Goal: Connect with others: Connect with others

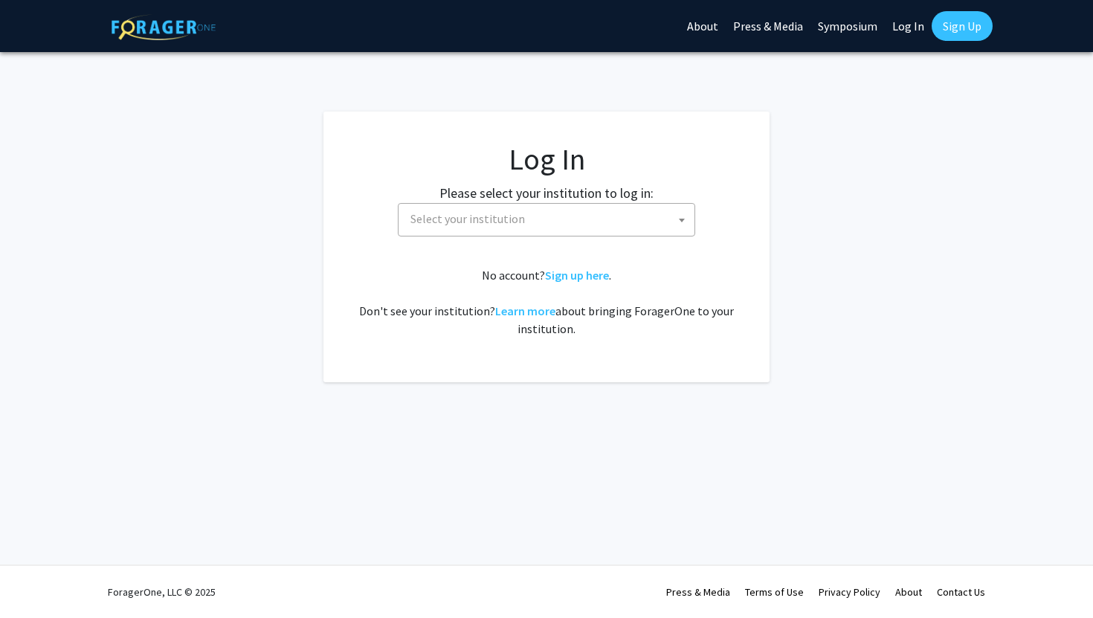
select select
click at [651, 216] on span "Select your institution" at bounding box center [549, 219] width 290 height 30
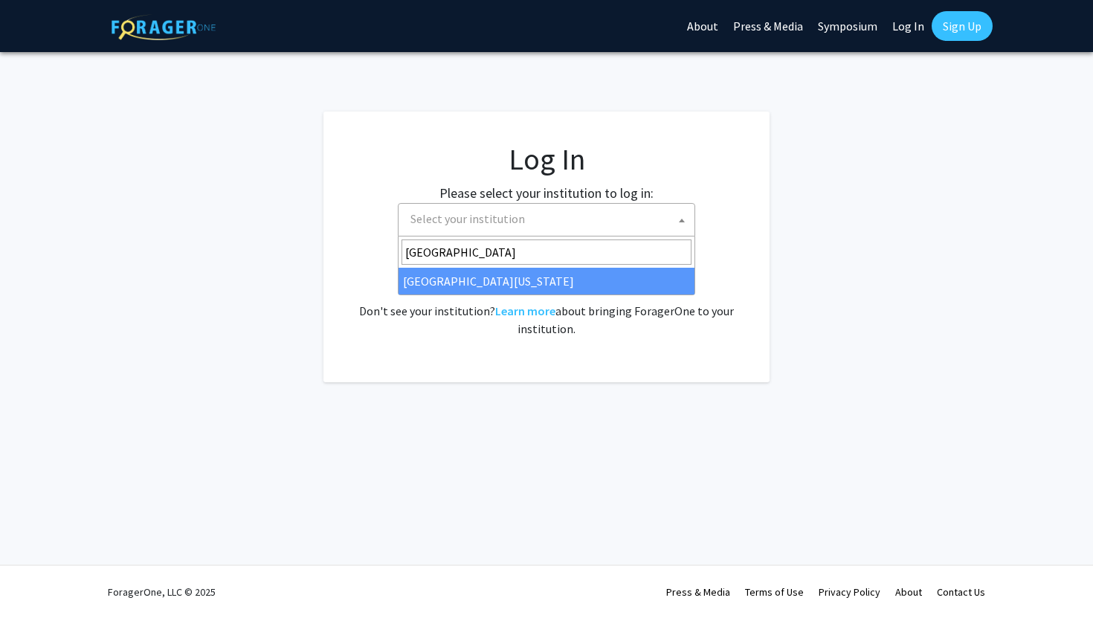
type input "University of Kentucky"
select select "13"
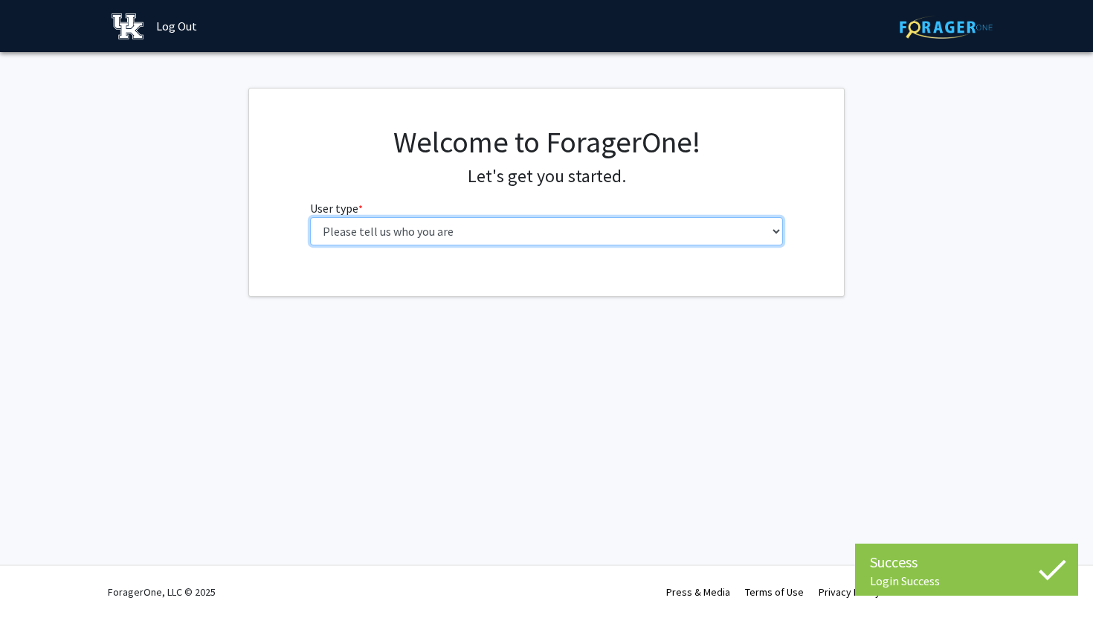
click at [767, 231] on select "Please tell us who you are Undergraduate Student Master's Student Doctoral Cand…" at bounding box center [547, 231] width 474 height 28
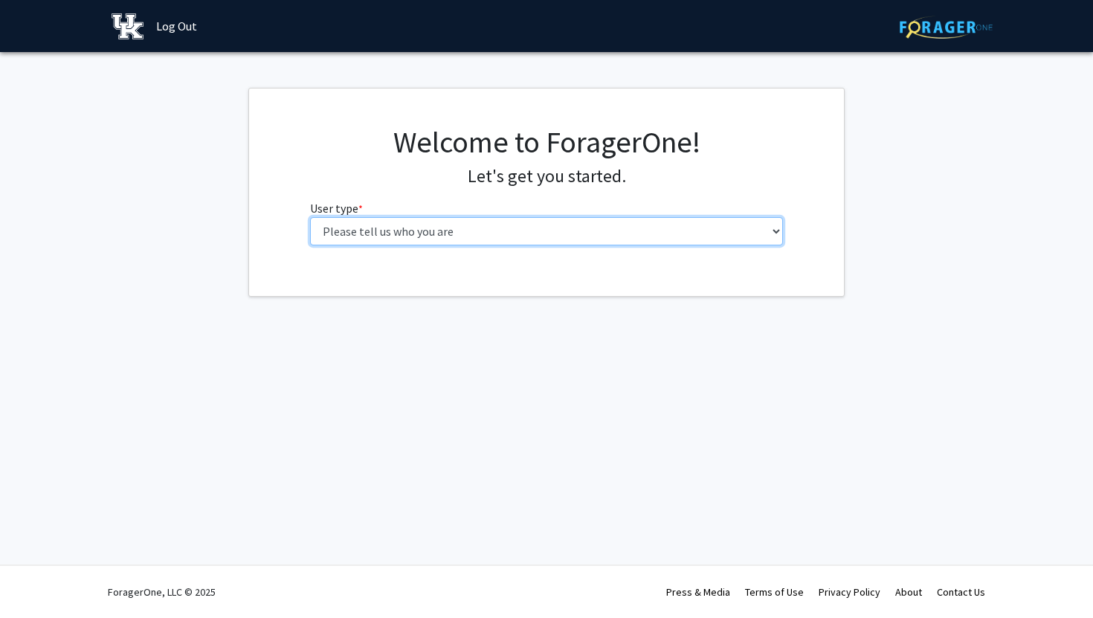
select select "1: undergrad"
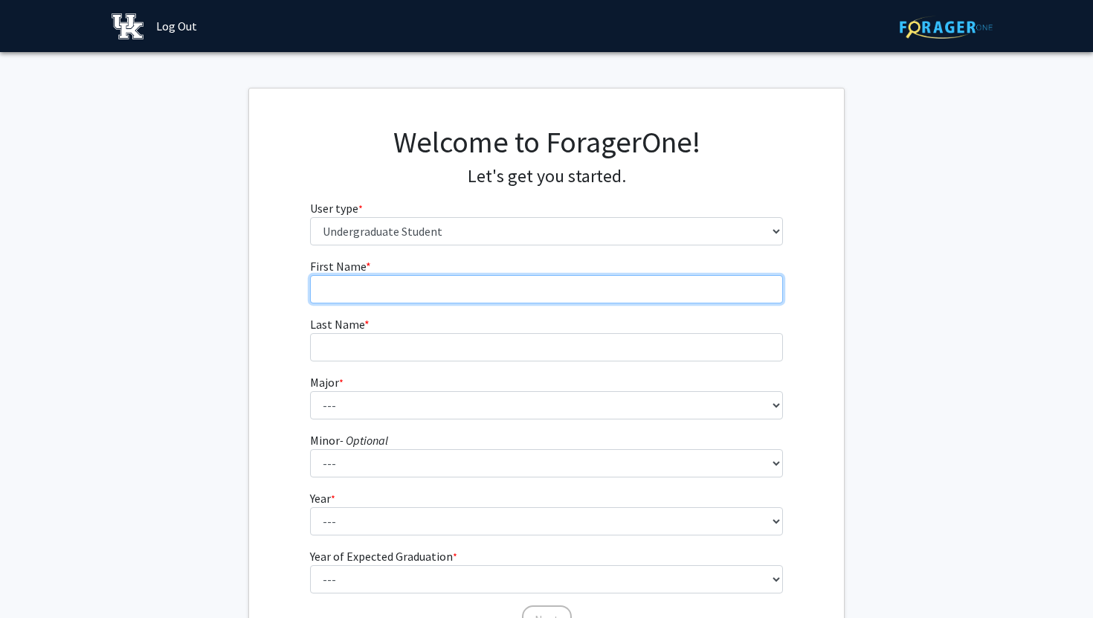
click at [735, 297] on input "First Name * required" at bounding box center [547, 289] width 474 height 28
type input "Rayyan"
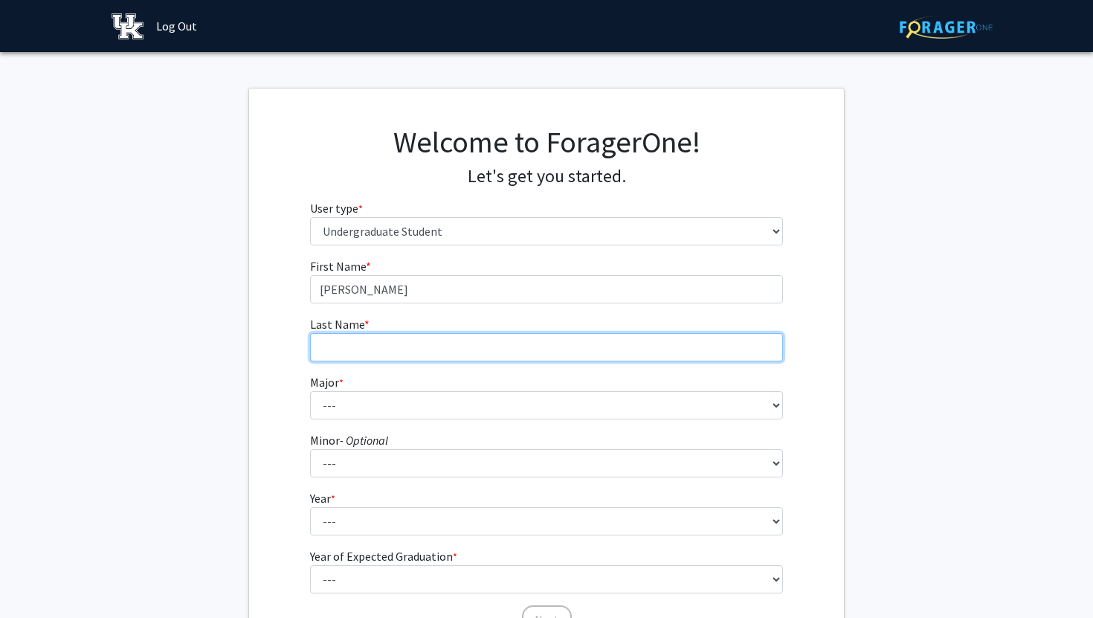
click at [692, 360] on input "Last Name * required" at bounding box center [547, 347] width 474 height 28
type input "Taha"
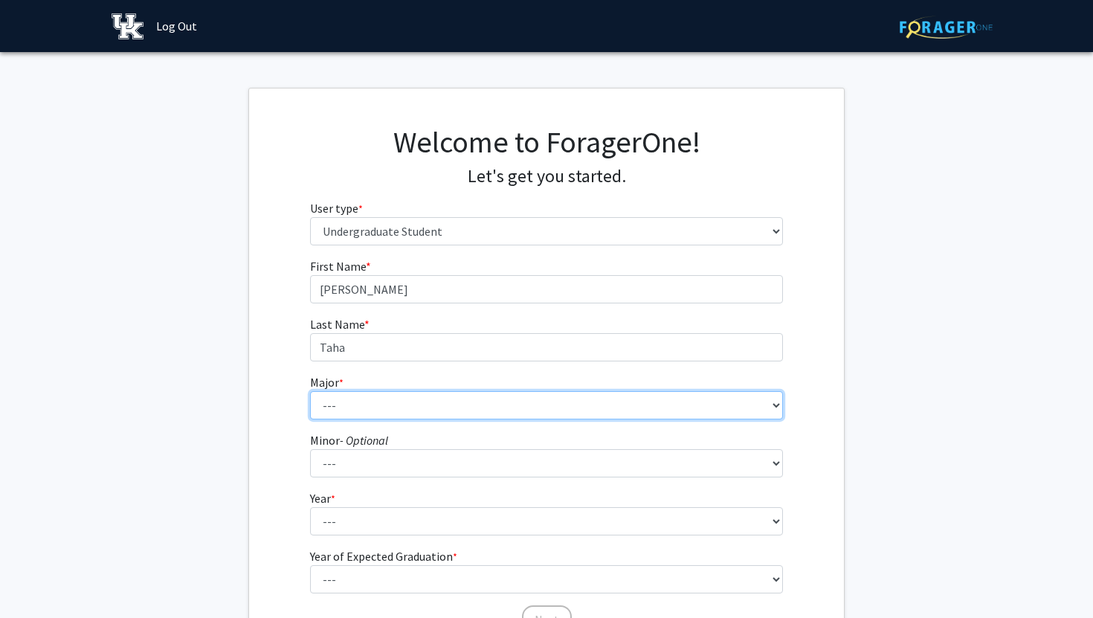
click at [642, 404] on select "--- Accounting Aerospace Engineering African American & Africana Studies Agricu…" at bounding box center [547, 405] width 474 height 28
select select "97: 934"
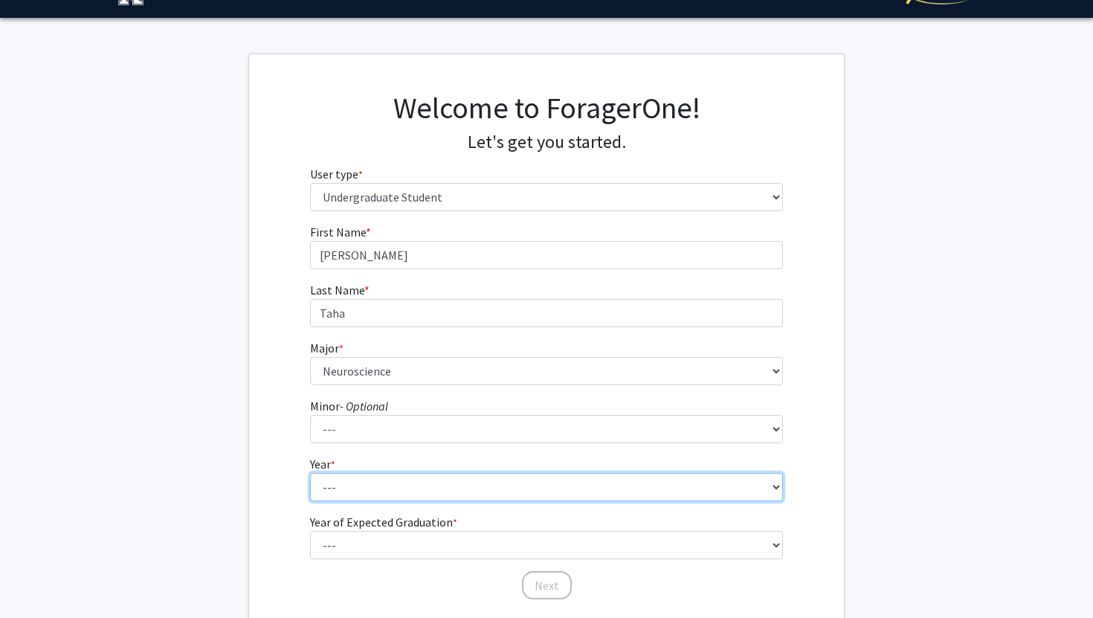
click at [467, 487] on select "--- First-year Sophomore Junior Senior Postbaccalaureate Certificate" at bounding box center [547, 487] width 474 height 28
select select "1: first-year"
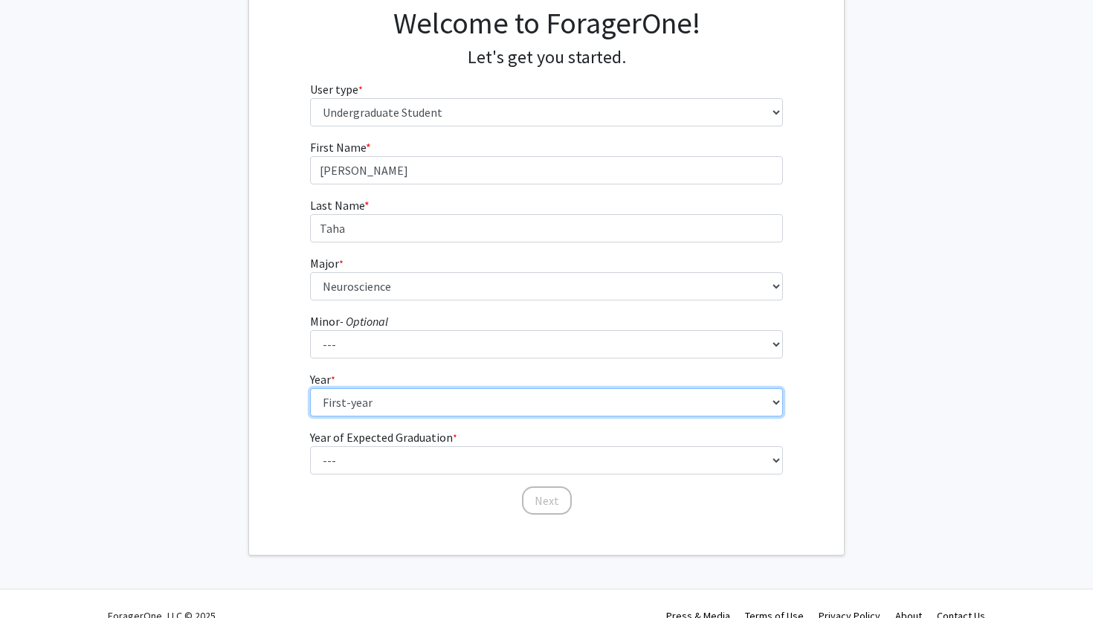
scroll to position [120, 0]
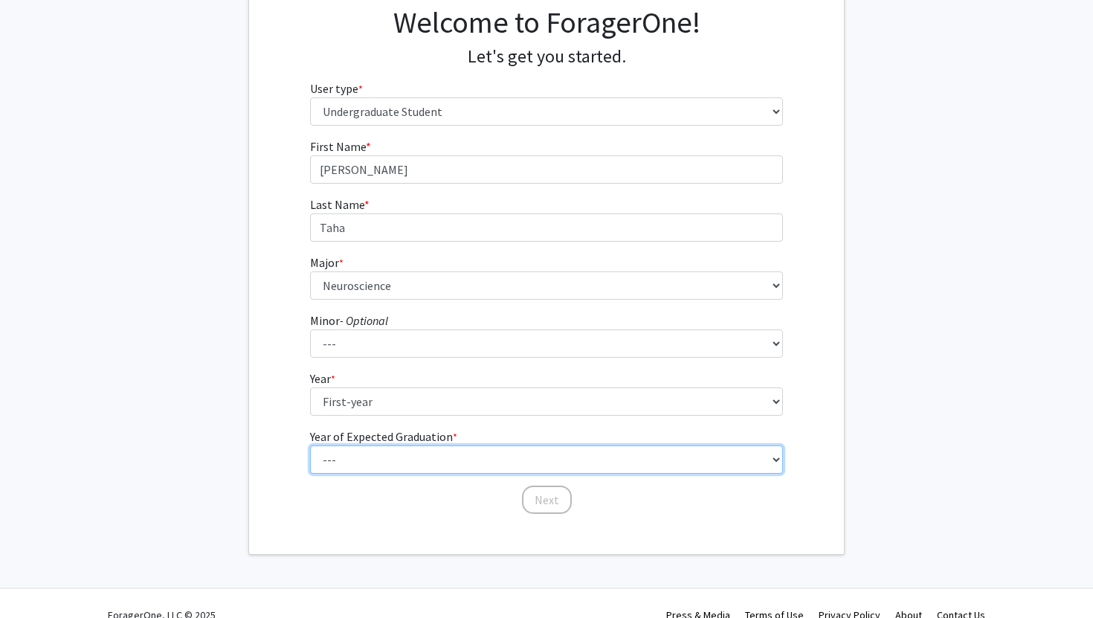
click at [451, 457] on select "--- 2025 2026 2027 2028 2029 2030 2031 2032 2033 2034" at bounding box center [547, 459] width 474 height 28
select select "5: 2029"
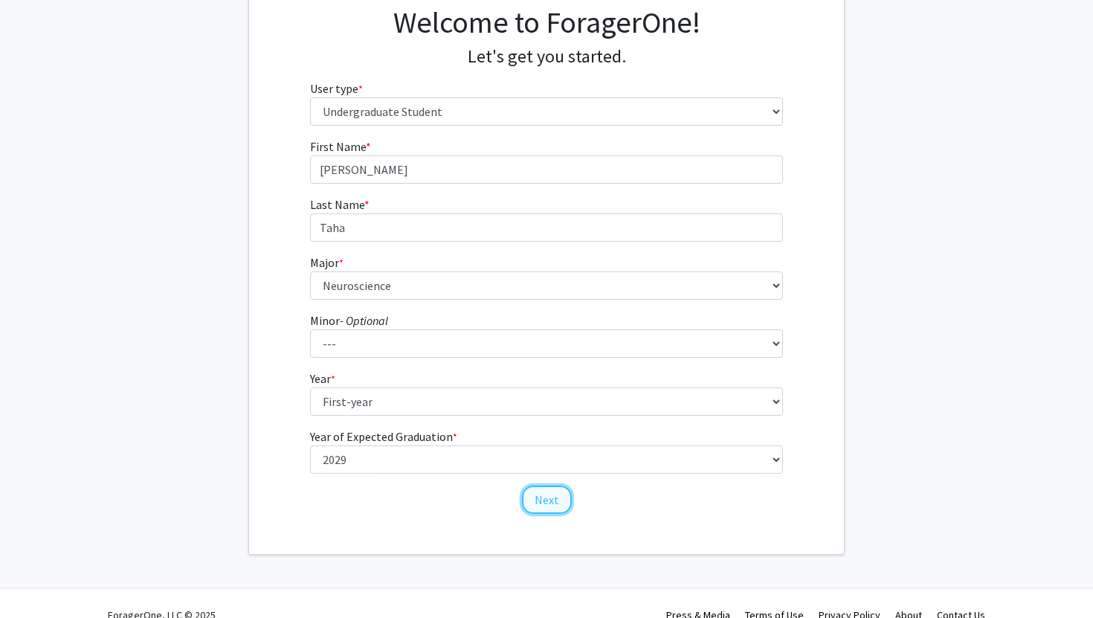
click at [548, 494] on button "Next" at bounding box center [547, 500] width 50 height 28
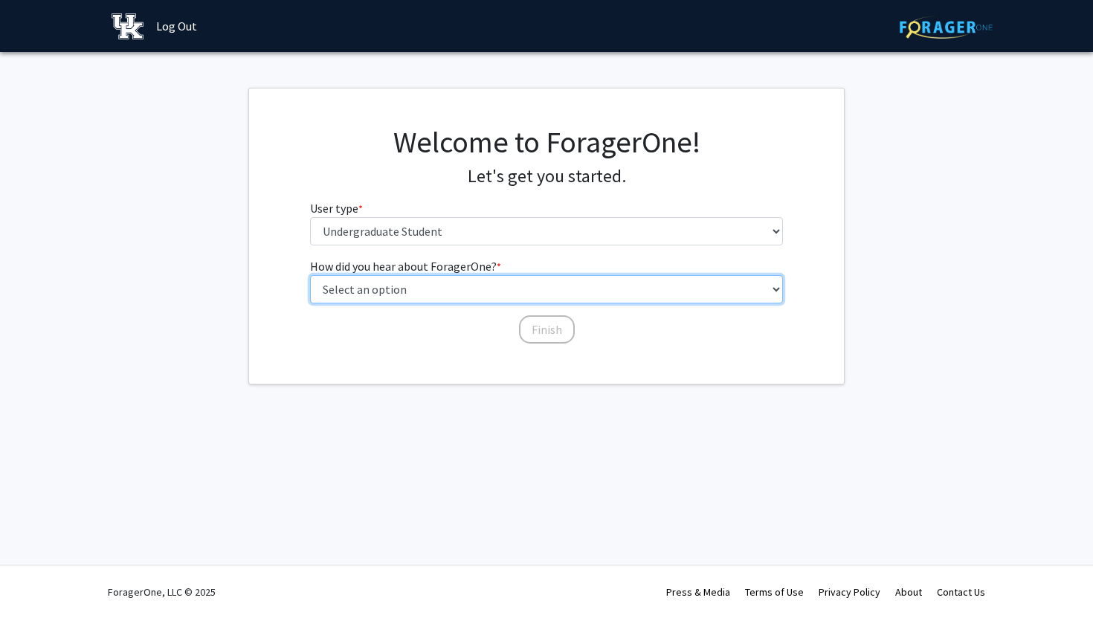
click at [585, 291] on select "Select an option Peer/student recommendation Faculty/staff recommendation Unive…" at bounding box center [547, 289] width 474 height 28
select select "3: university_website"
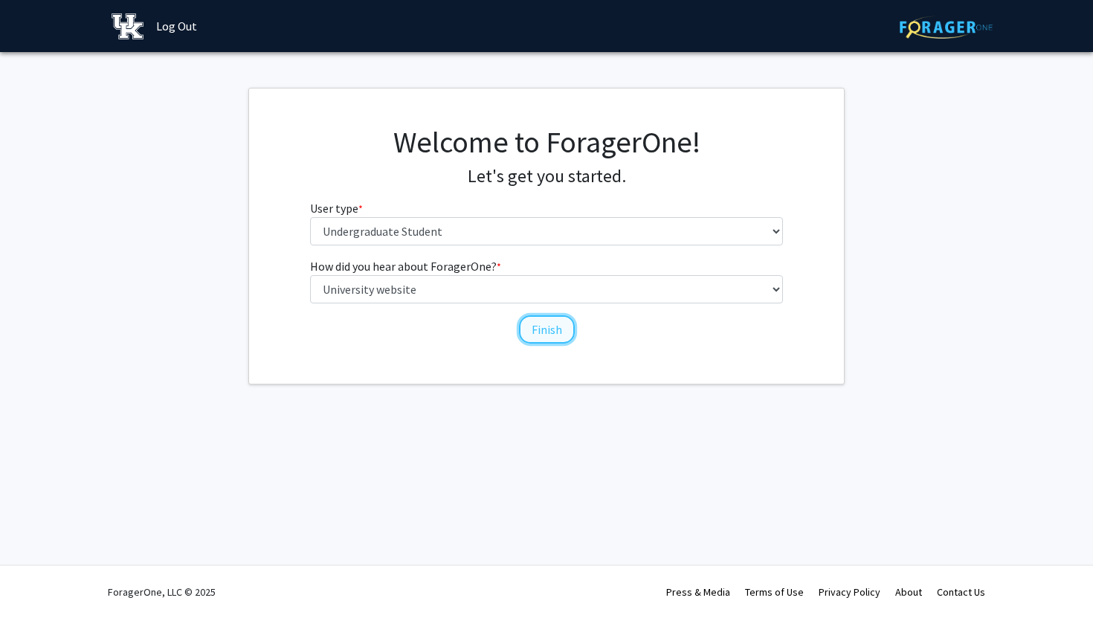
click at [555, 334] on button "Finish" at bounding box center [547, 329] width 56 height 28
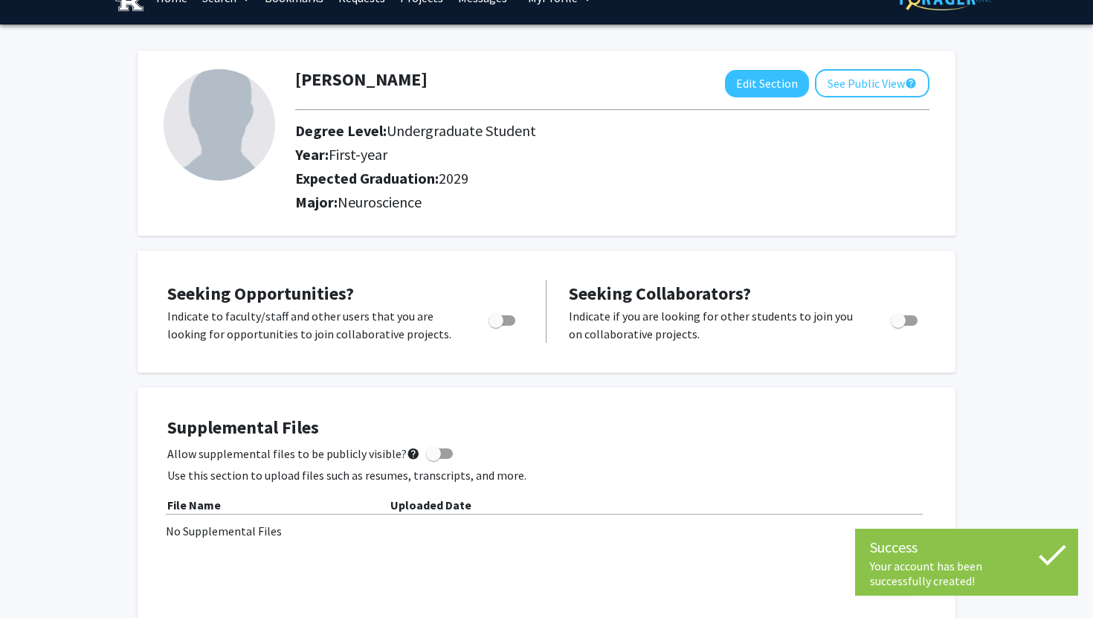
scroll to position [30, 0]
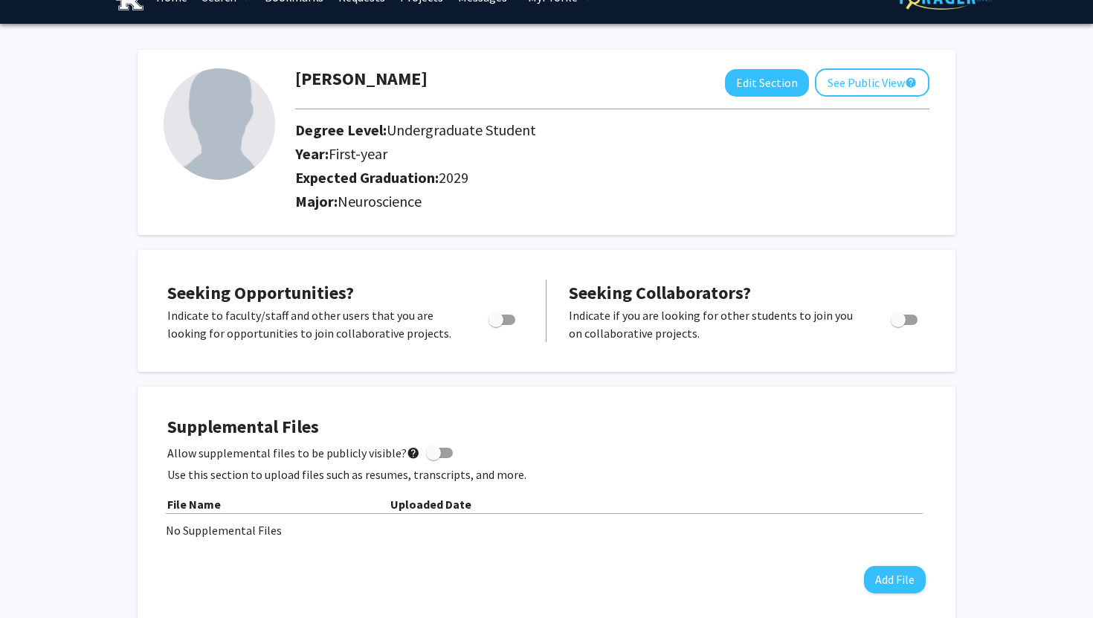
click at [500, 326] on span "Toggle" at bounding box center [496, 319] width 15 height 15
click at [496, 326] on input "Are you actively seeking opportunities?" at bounding box center [495, 325] width 1 height 1
checkbox input "true"
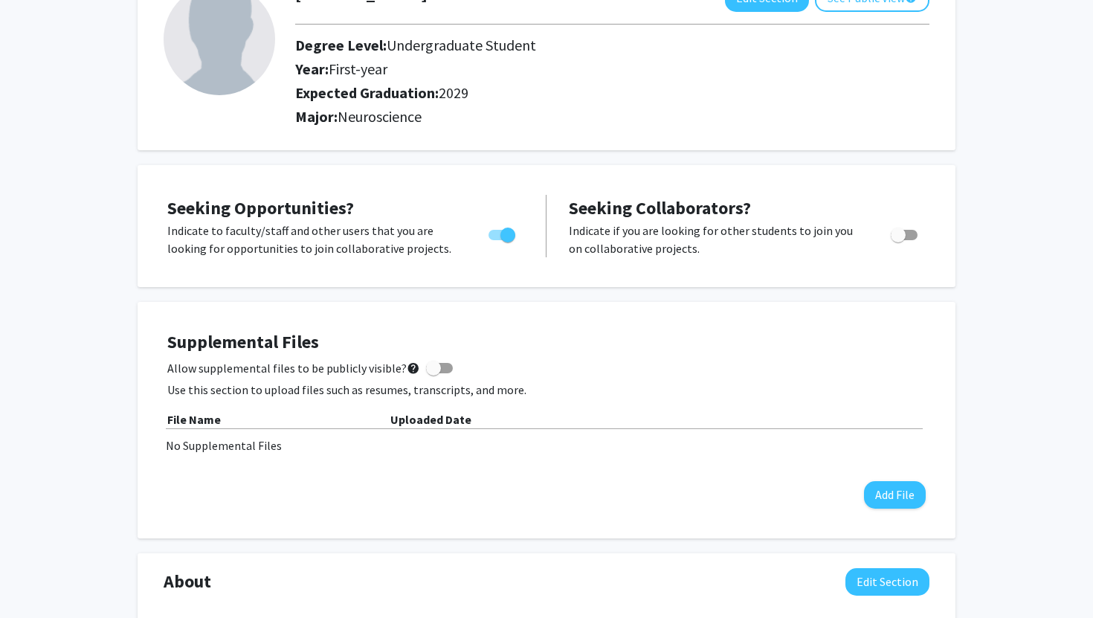
scroll to position [0, 0]
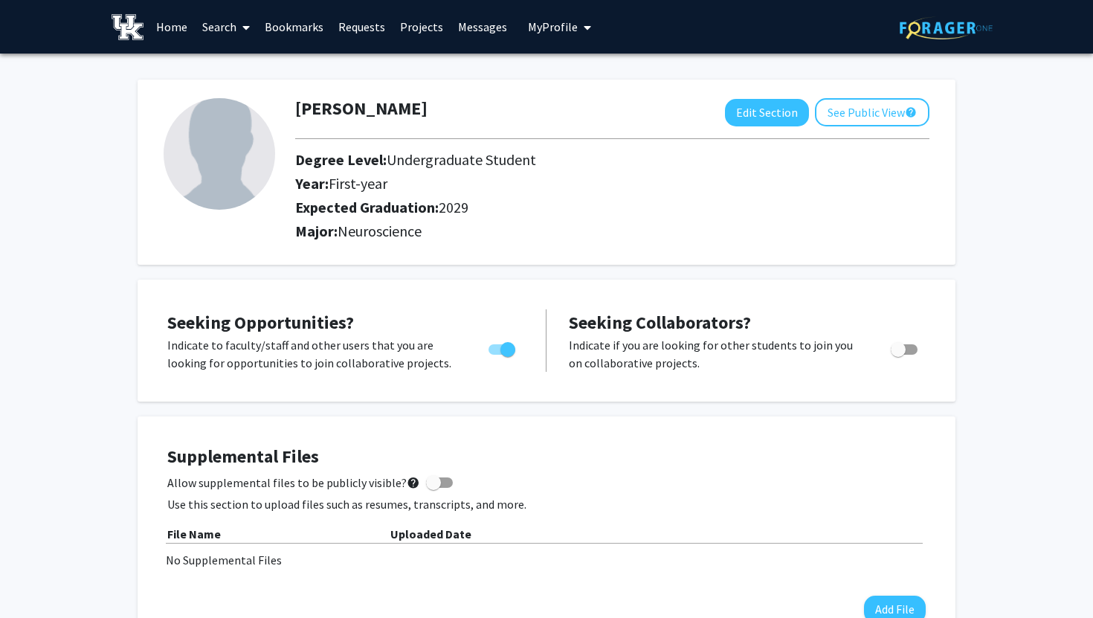
click at [131, 22] on img at bounding box center [128, 27] width 32 height 26
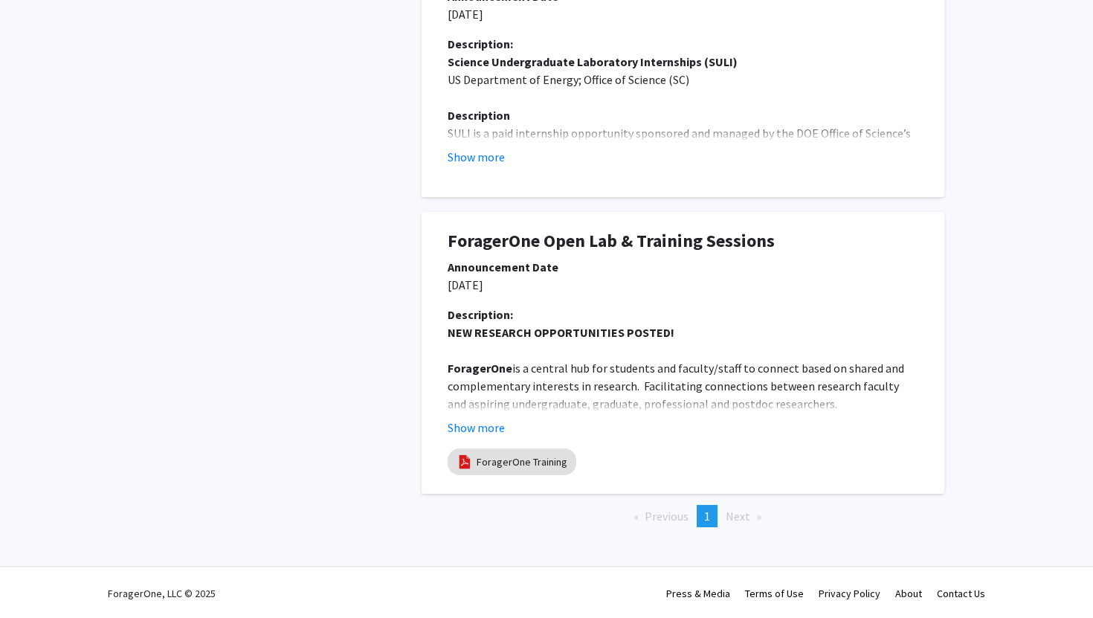
scroll to position [830, 0]
click at [738, 509] on span "Next page" at bounding box center [738, 514] width 25 height 15
click at [706, 512] on span "1" at bounding box center [707, 514] width 6 height 15
click at [509, 431] on div "Show more" at bounding box center [683, 426] width 471 height 18
click at [486, 422] on button "Show more" at bounding box center [476, 426] width 57 height 18
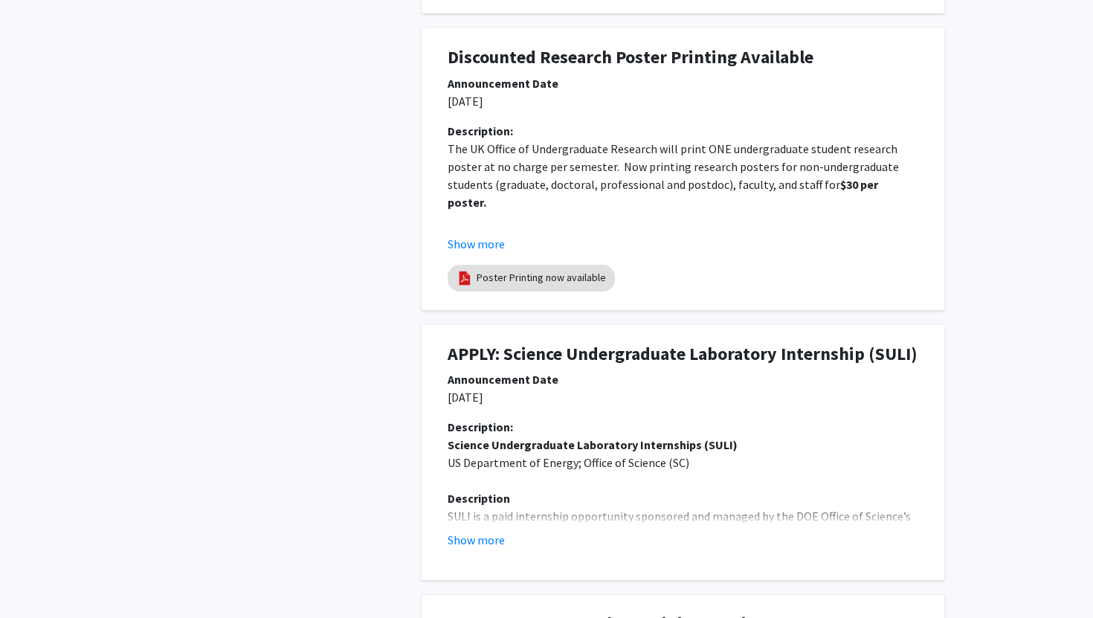
scroll to position [442, 0]
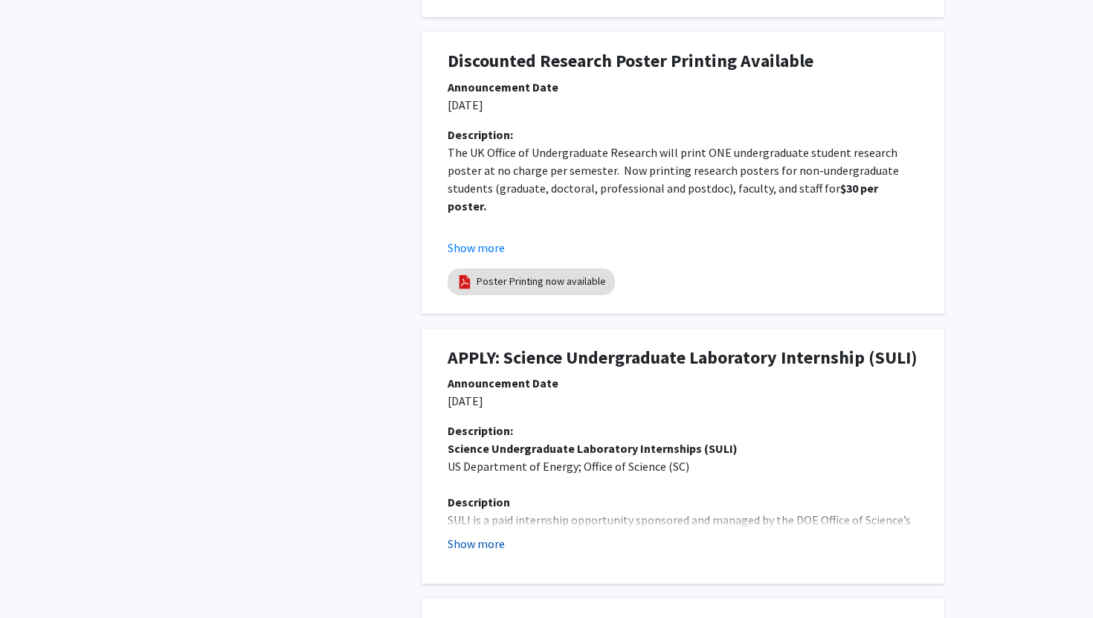
click at [468, 540] on button "Show more" at bounding box center [476, 544] width 57 height 18
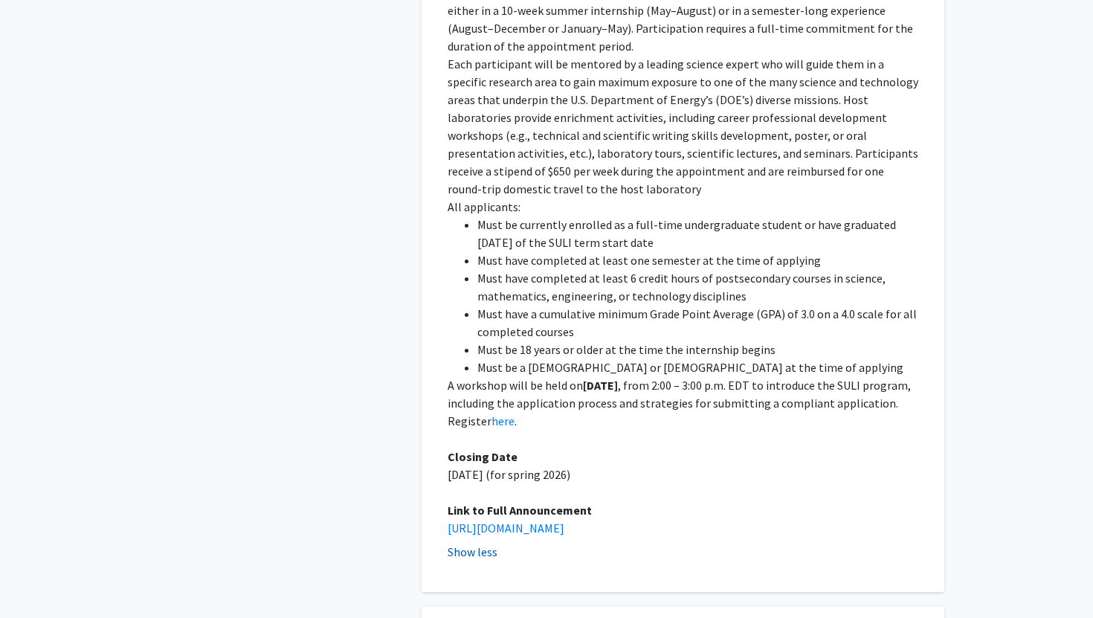
scroll to position [1039, 0]
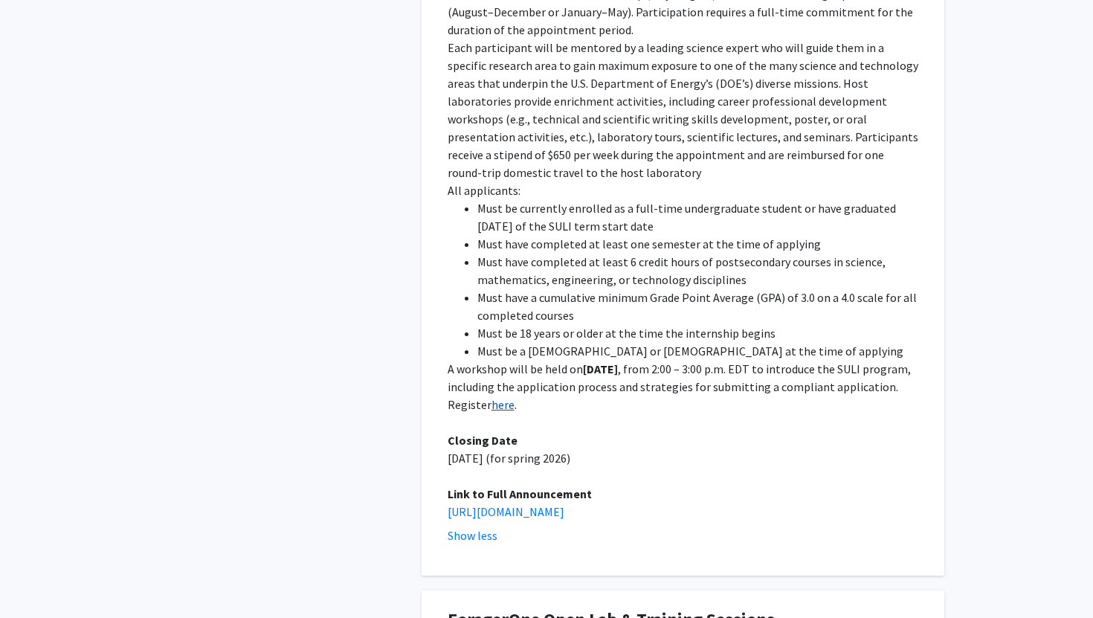
click at [515, 397] on link "here" at bounding box center [502, 404] width 23 height 15
click at [530, 504] on link "https://science.osti.gov/wdts/suli" at bounding box center [506, 511] width 117 height 15
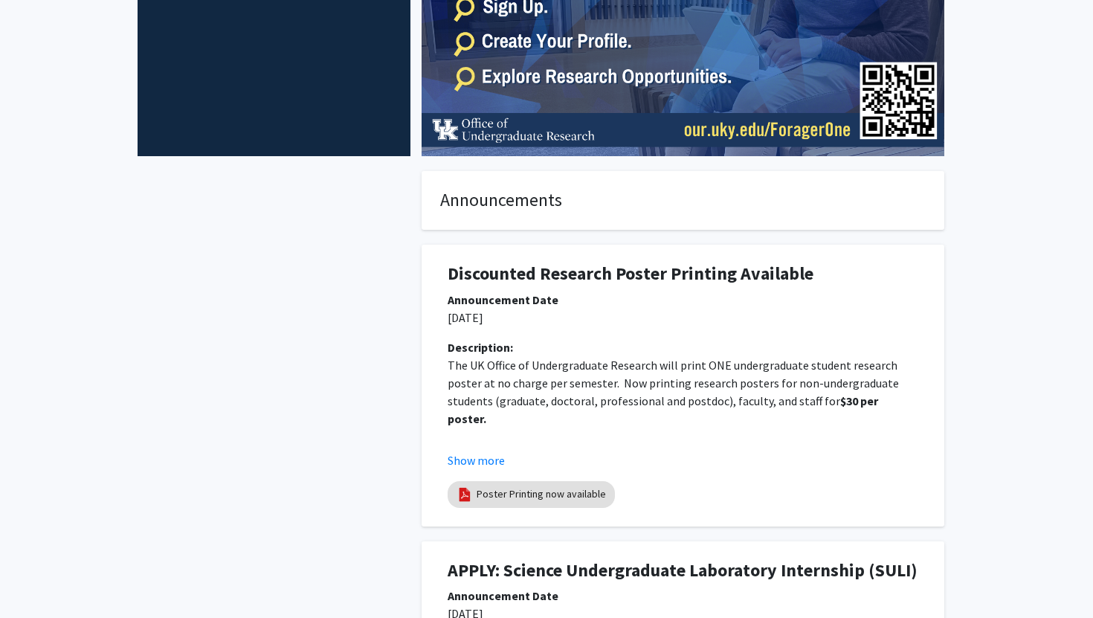
scroll to position [0, 0]
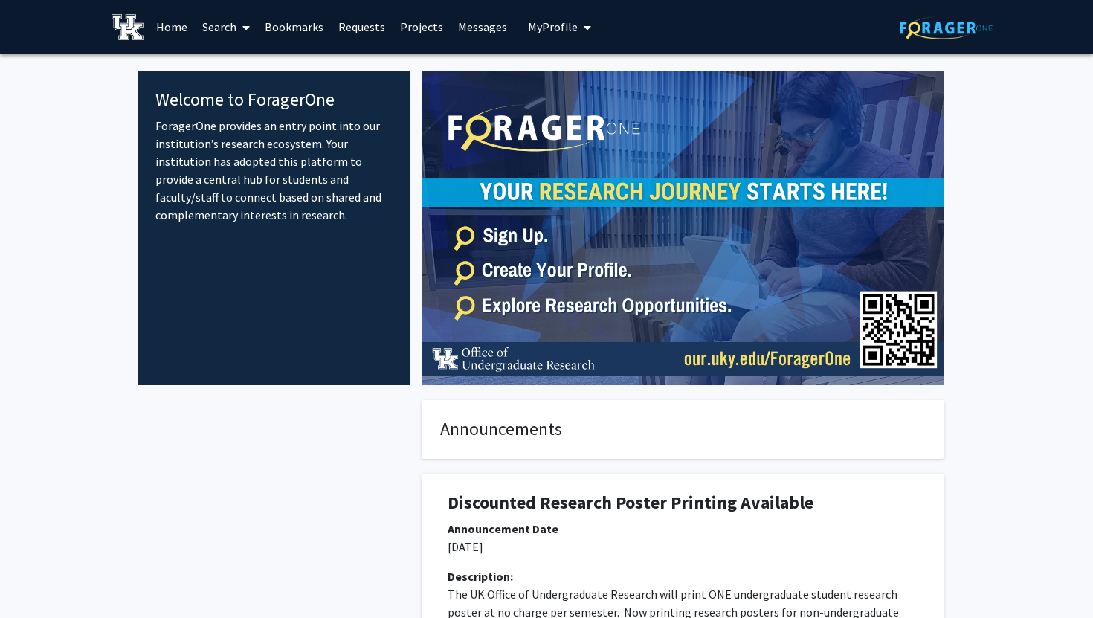
click at [365, 28] on link "Requests" at bounding box center [362, 27] width 62 height 52
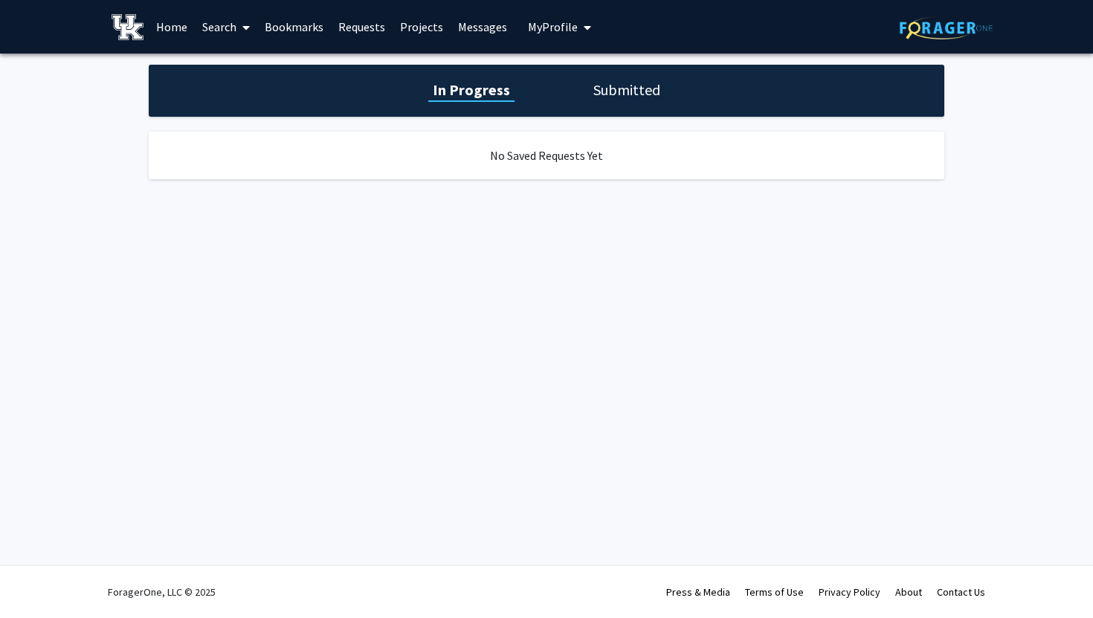
click at [422, 22] on link "Projects" at bounding box center [422, 27] width 58 height 52
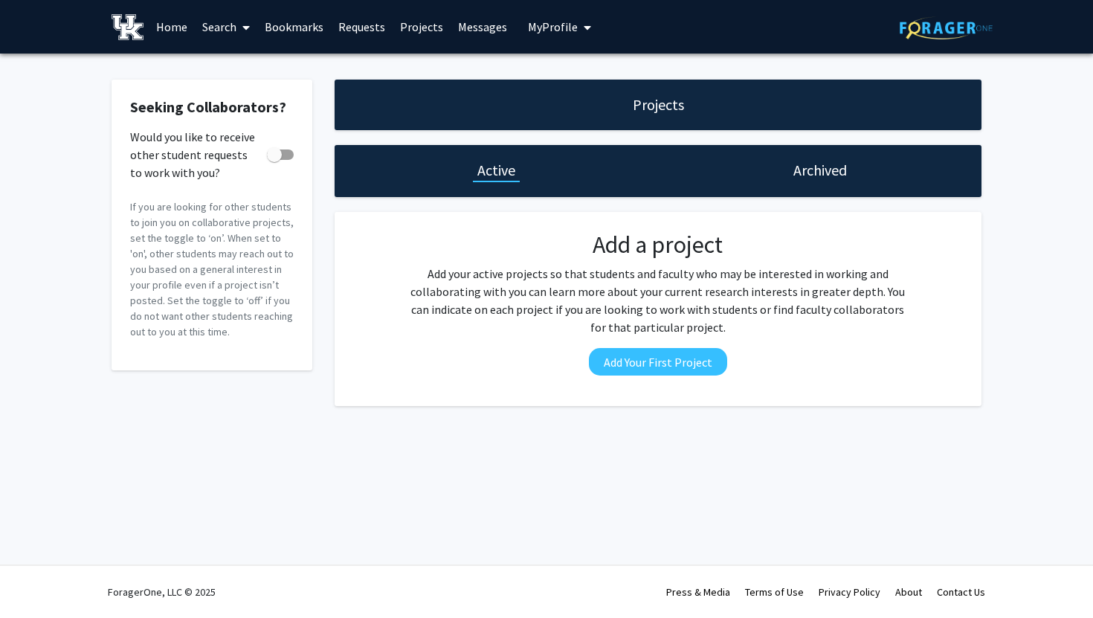
click at [299, 26] on link "Bookmarks" at bounding box center [294, 27] width 74 height 52
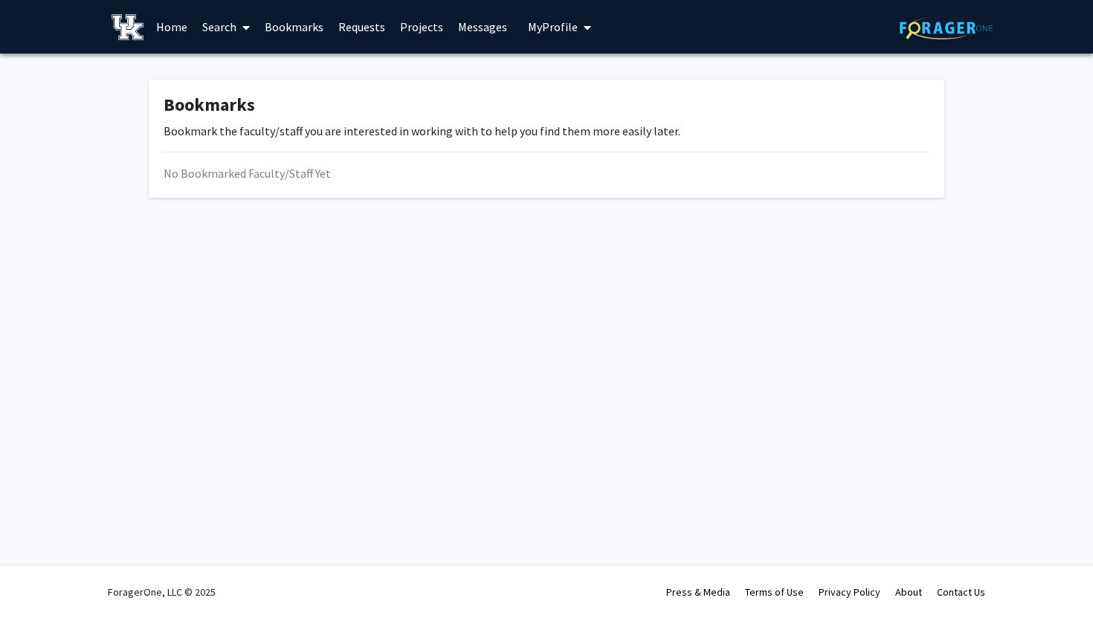
click at [231, 25] on link "Search" at bounding box center [226, 27] width 62 height 52
click at [229, 71] on span "Faculty/Staff" at bounding box center [249, 69] width 109 height 30
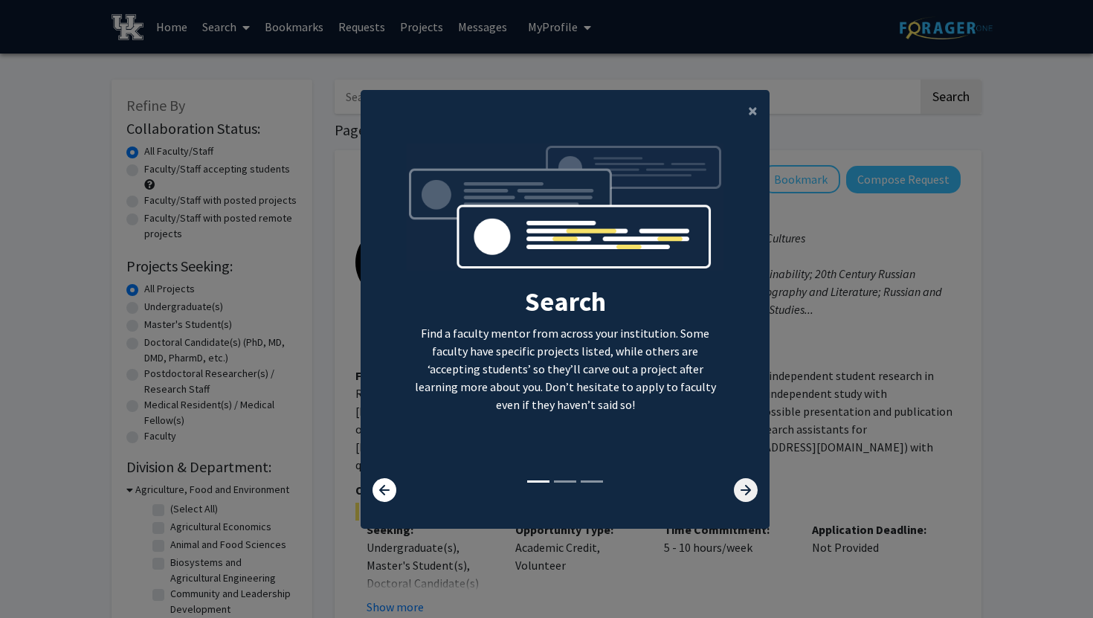
click at [749, 494] on icon at bounding box center [746, 490] width 24 height 24
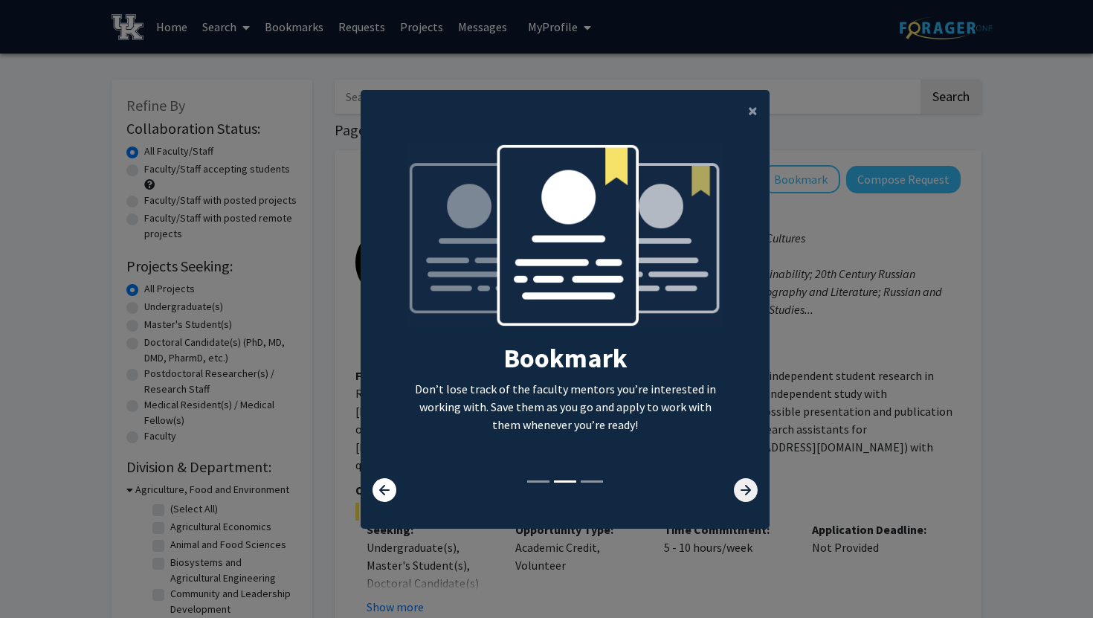
click at [749, 494] on icon at bounding box center [746, 490] width 24 height 24
click at [750, 109] on span "×" at bounding box center [753, 110] width 10 height 23
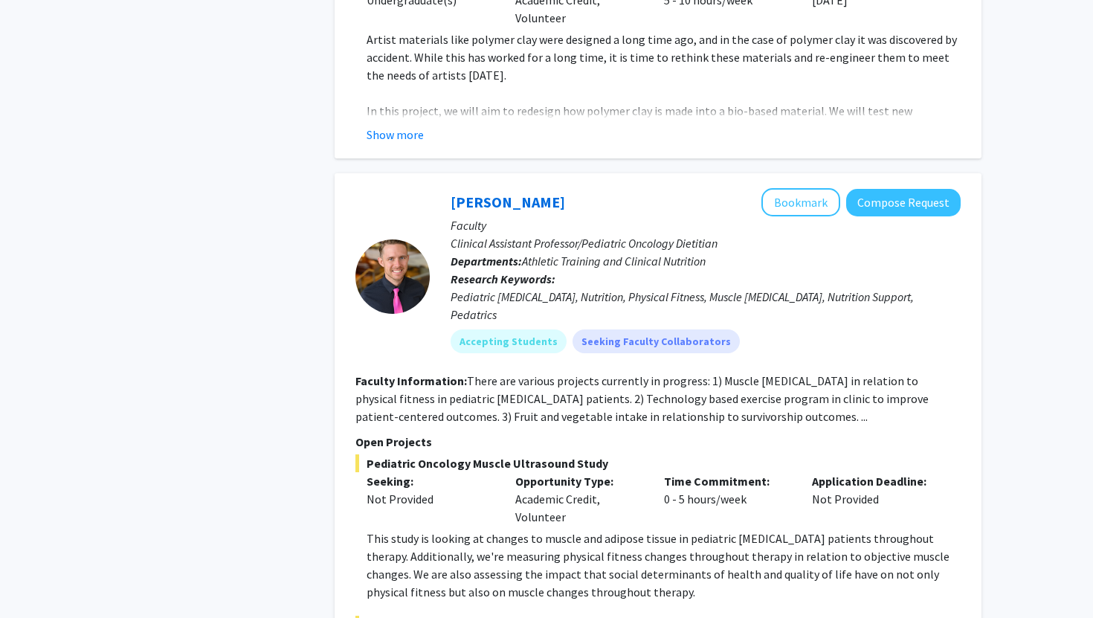
scroll to position [2046, 0]
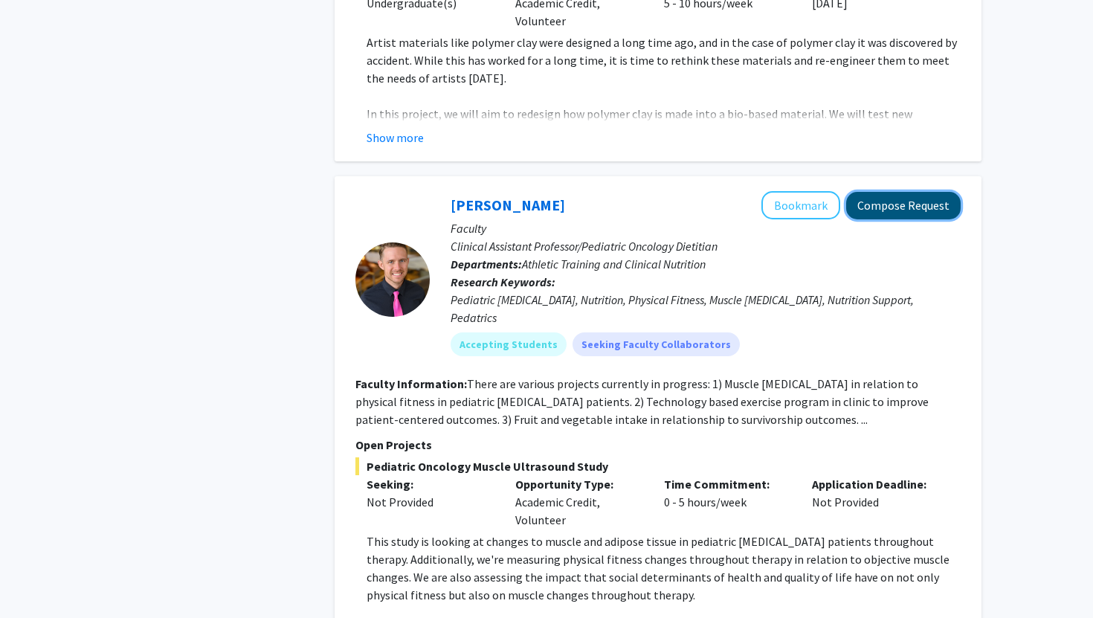
click at [885, 192] on button "Compose Request" at bounding box center [903, 206] width 115 height 28
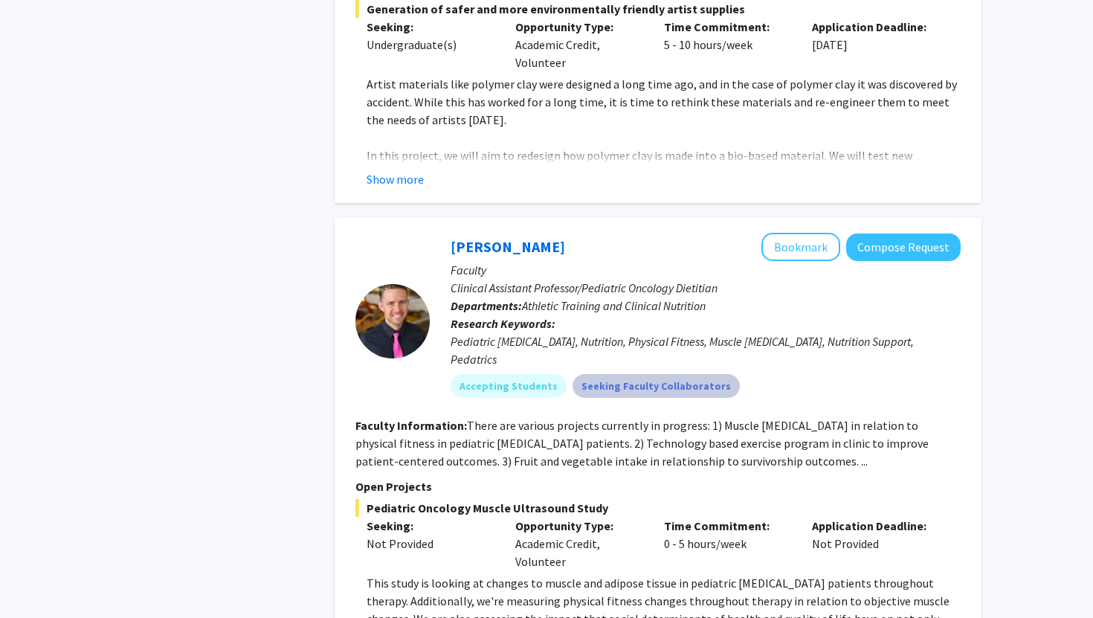
scroll to position [2006, 0]
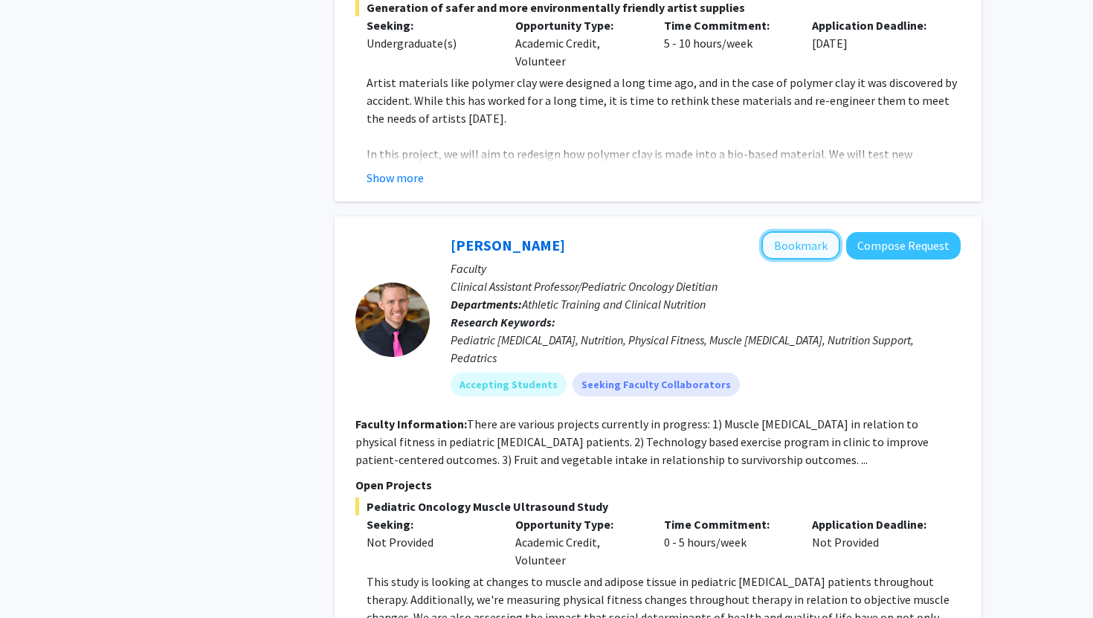
click at [814, 231] on button "Bookmark" at bounding box center [800, 245] width 79 height 28
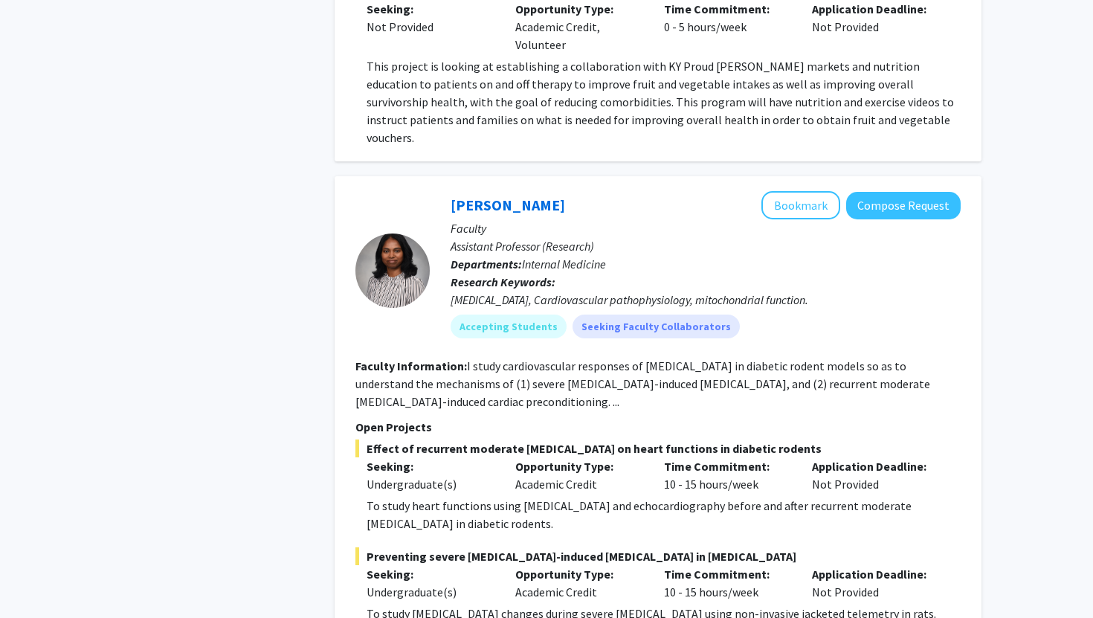
scroll to position [2840, 0]
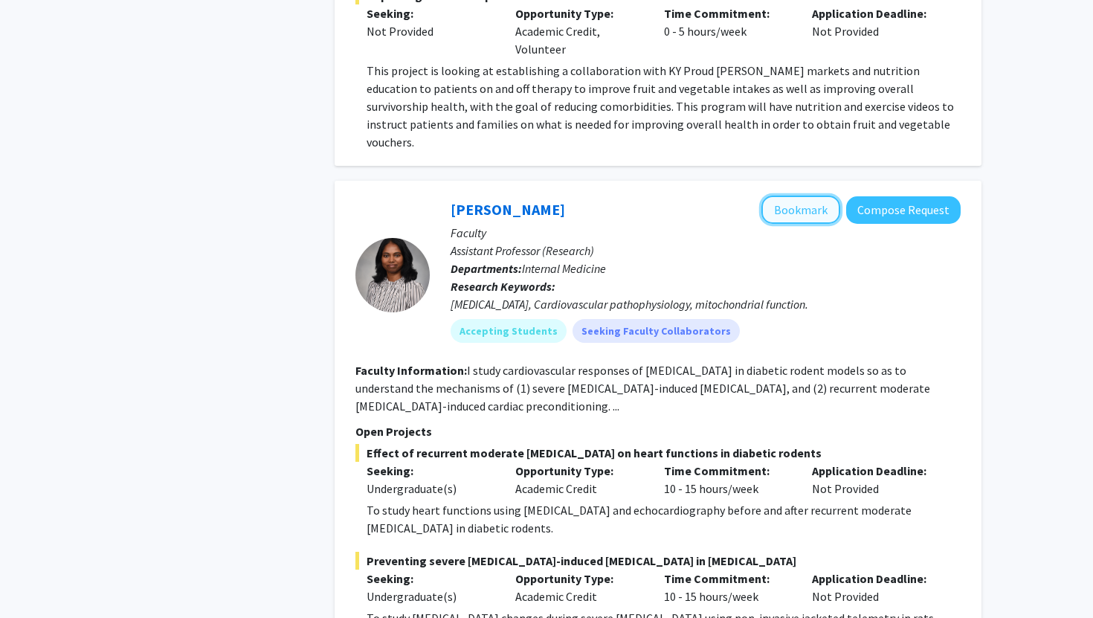
click at [794, 196] on button "Bookmark" at bounding box center [800, 210] width 79 height 28
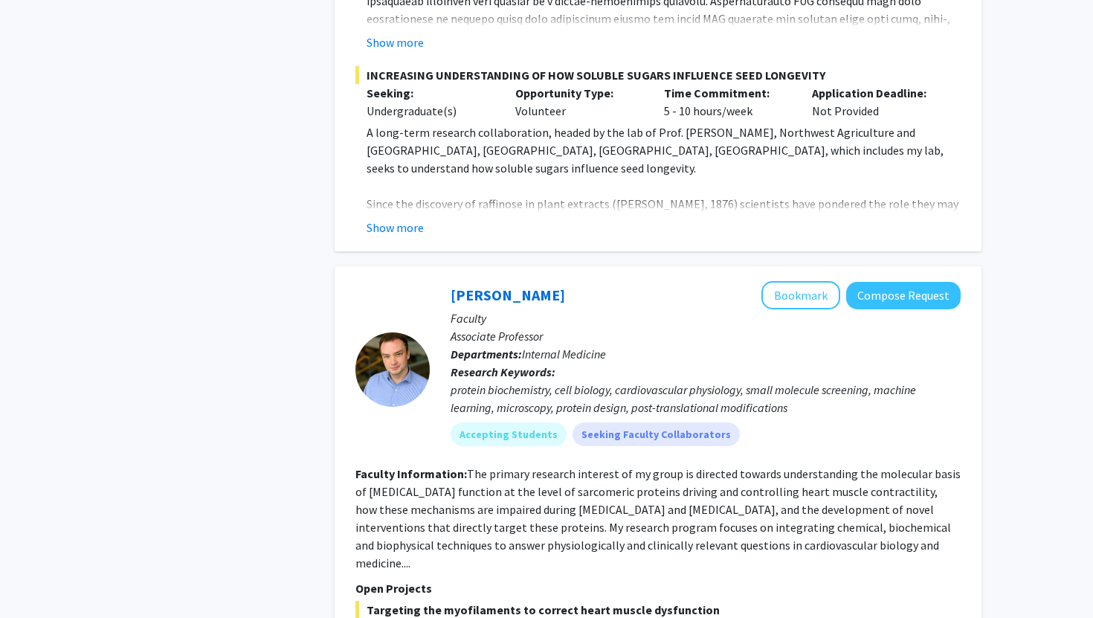
scroll to position [5580, 0]
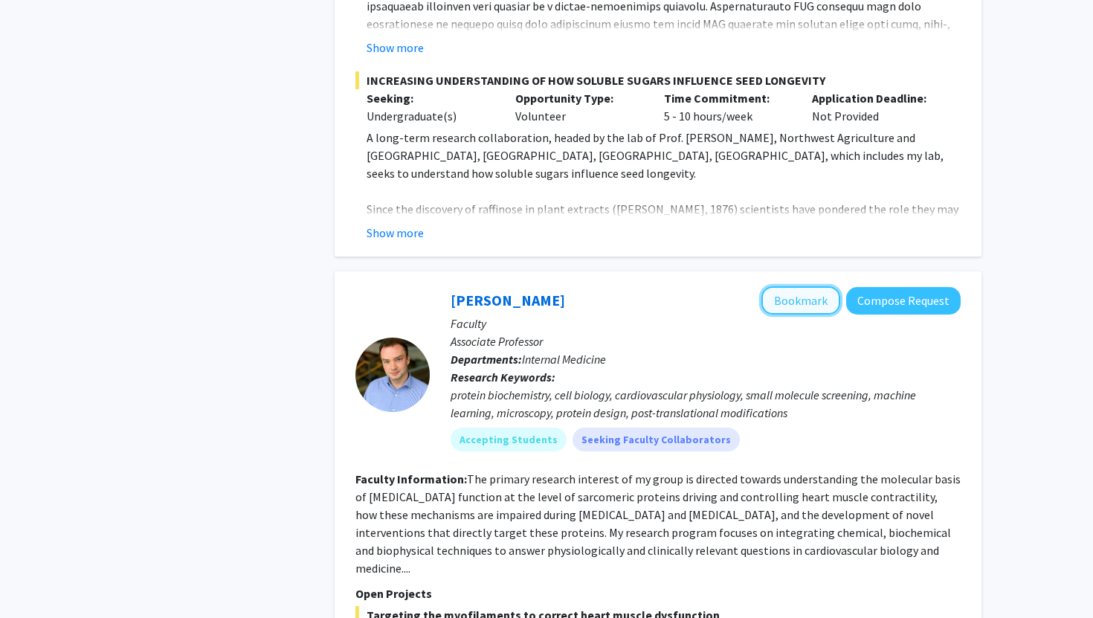
click at [813, 286] on button "Bookmark" at bounding box center [800, 300] width 79 height 28
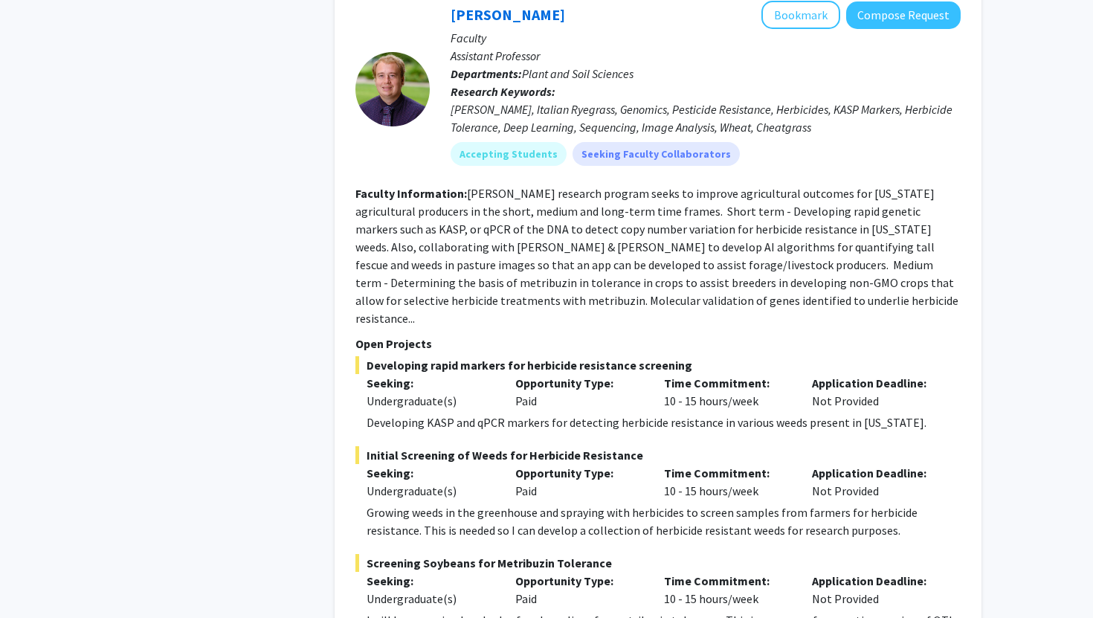
scroll to position [7795, 0]
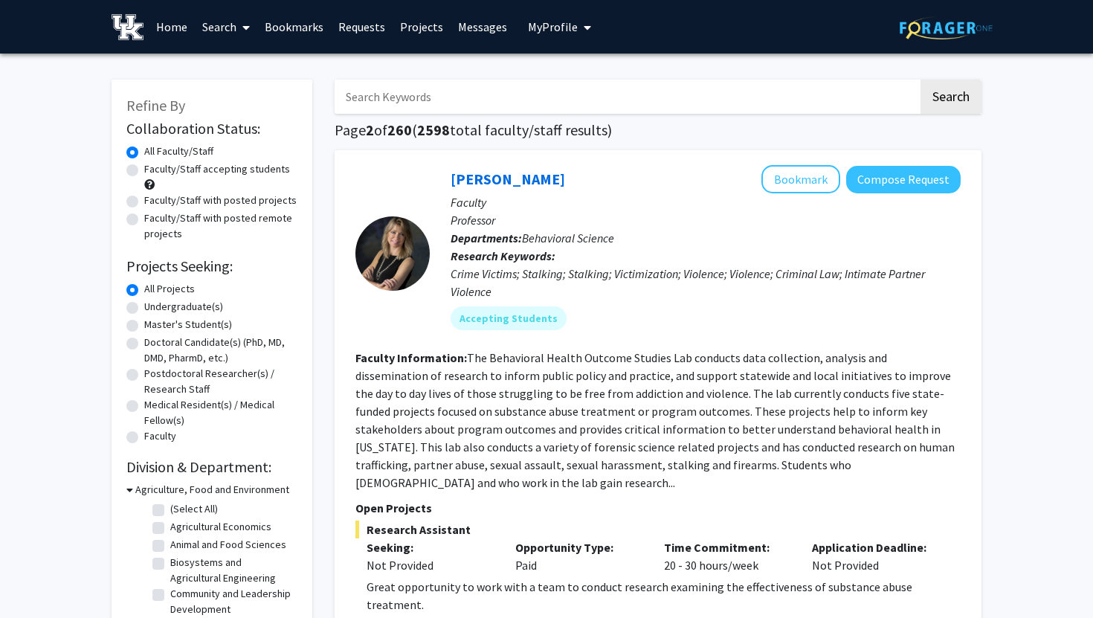
click at [159, 306] on label "Undergraduate(s)" at bounding box center [183, 307] width 79 height 16
click at [154, 306] on input "Undergraduate(s)" at bounding box center [149, 304] width 10 height 10
radio input "true"
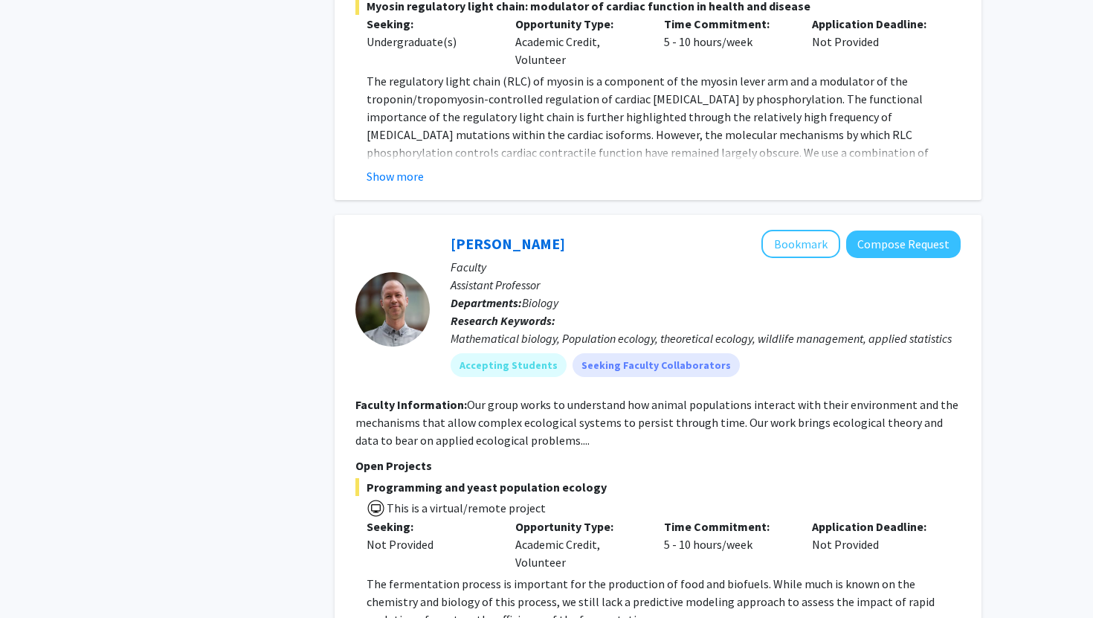
scroll to position [2893, 0]
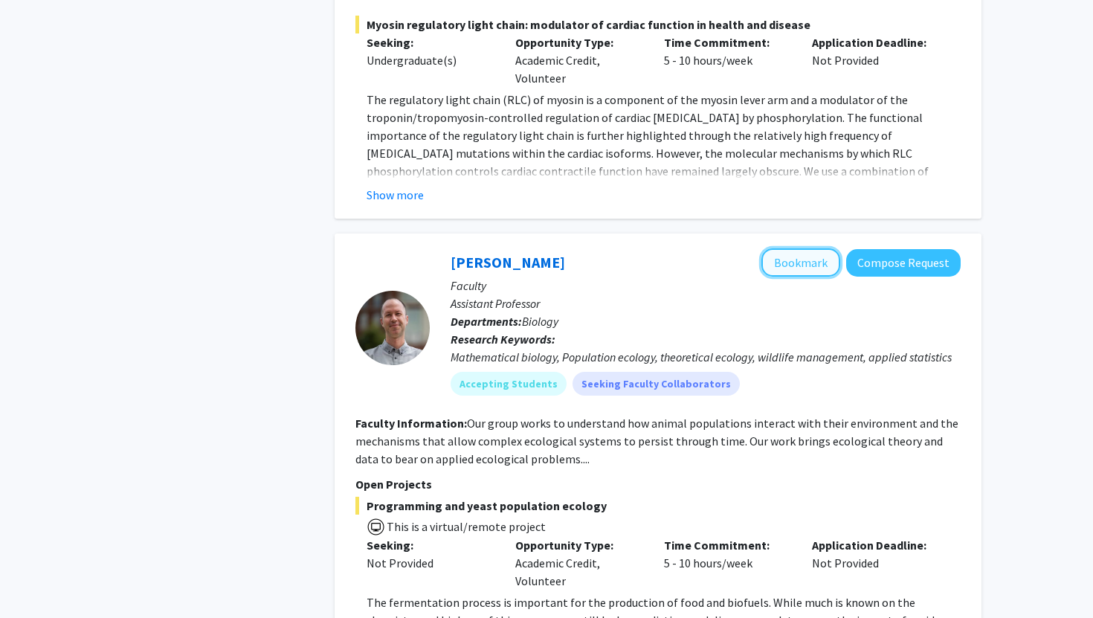
click at [801, 248] on button "Bookmark" at bounding box center [800, 262] width 79 height 28
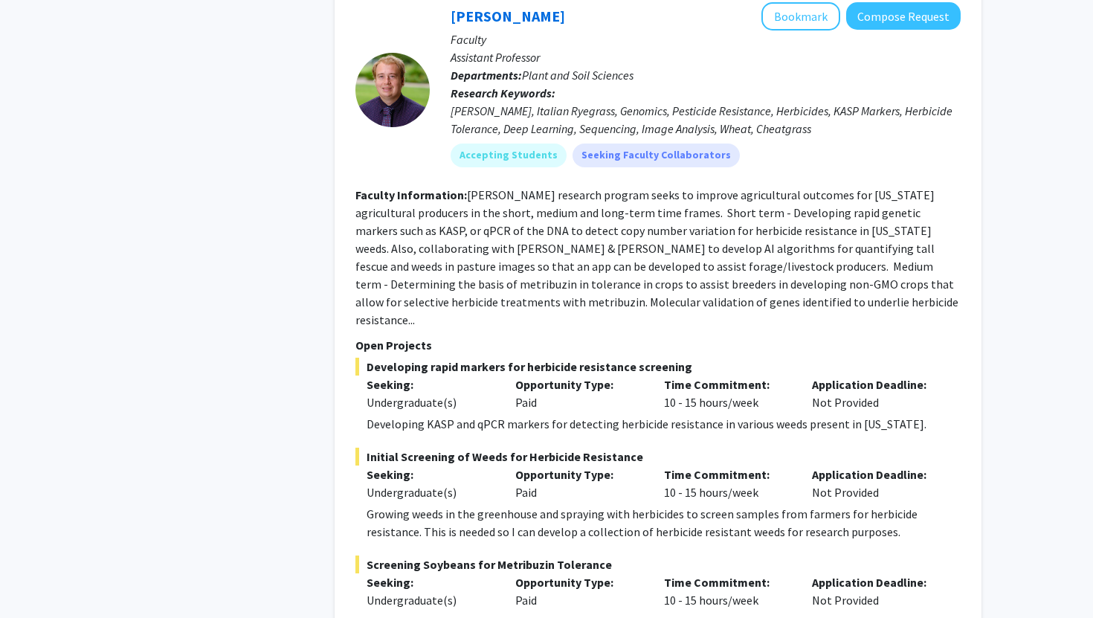
scroll to position [7547, 0]
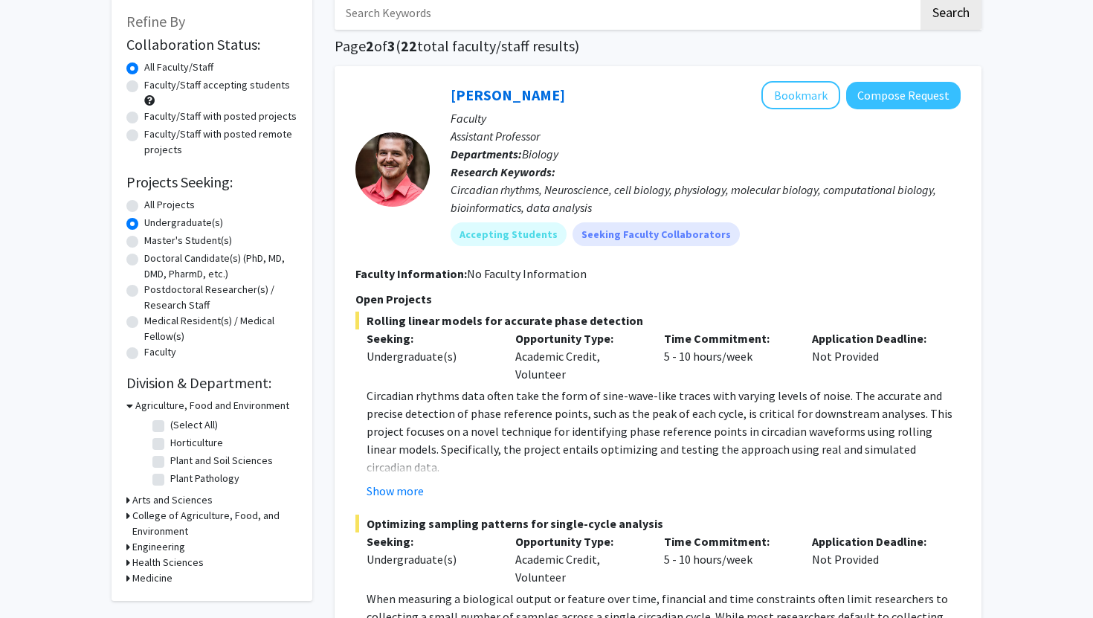
scroll to position [59, 0]
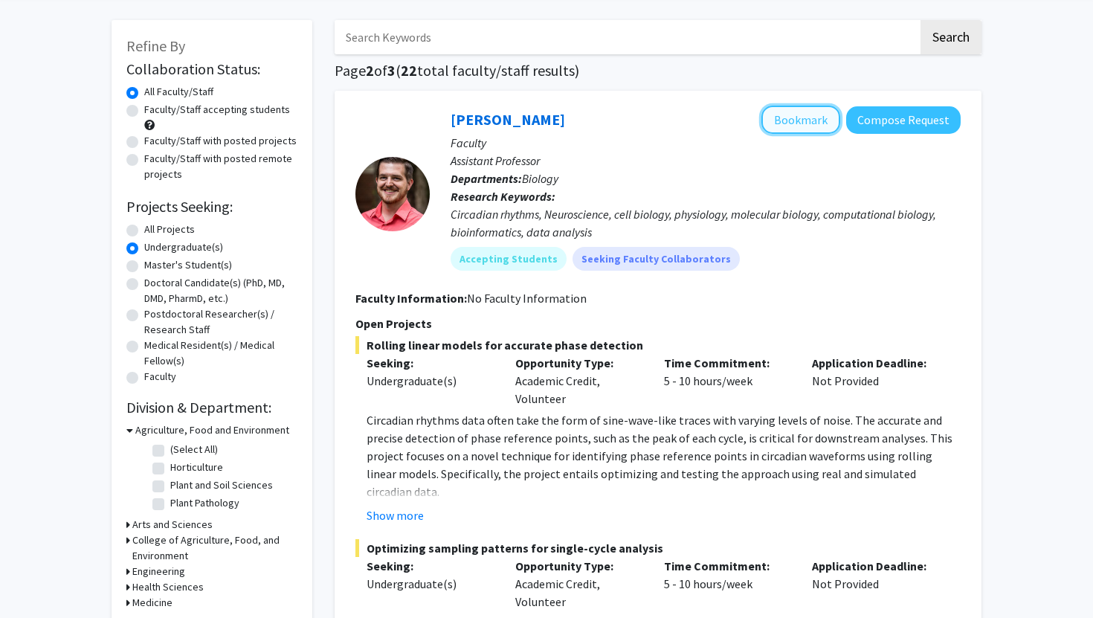
click at [800, 124] on button "Bookmark" at bounding box center [800, 120] width 79 height 28
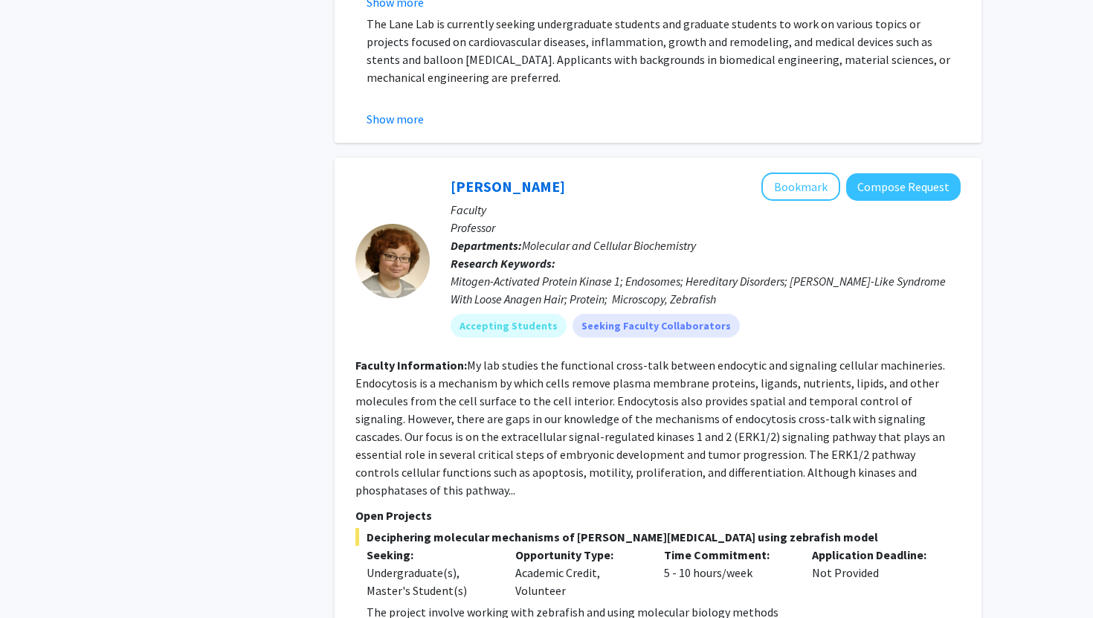
scroll to position [1310, 0]
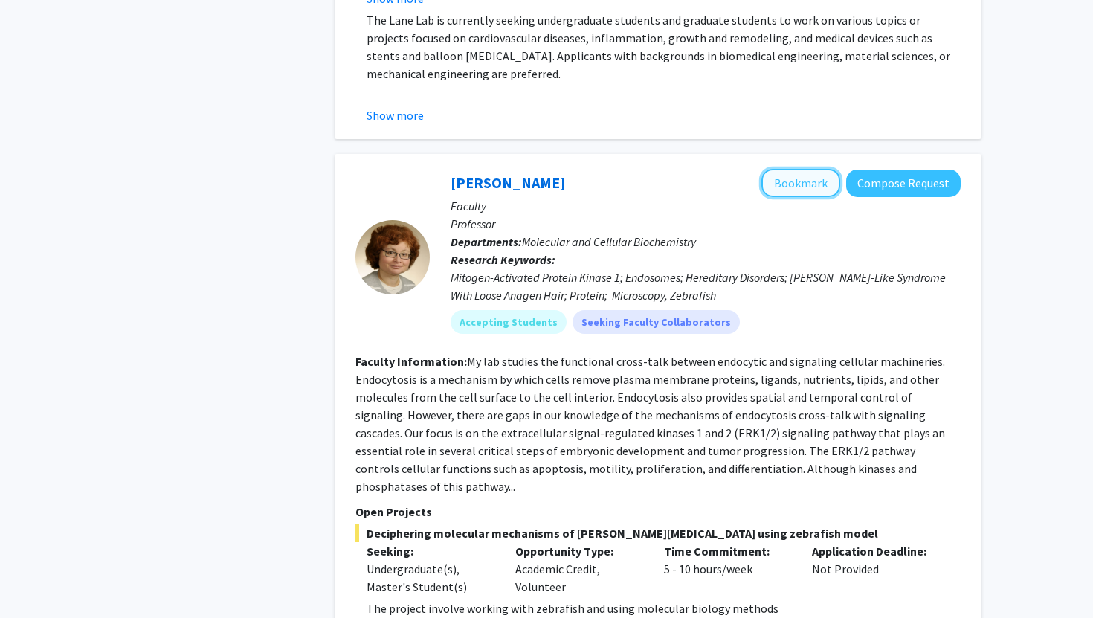
click at [809, 169] on button "Bookmark" at bounding box center [800, 183] width 79 height 28
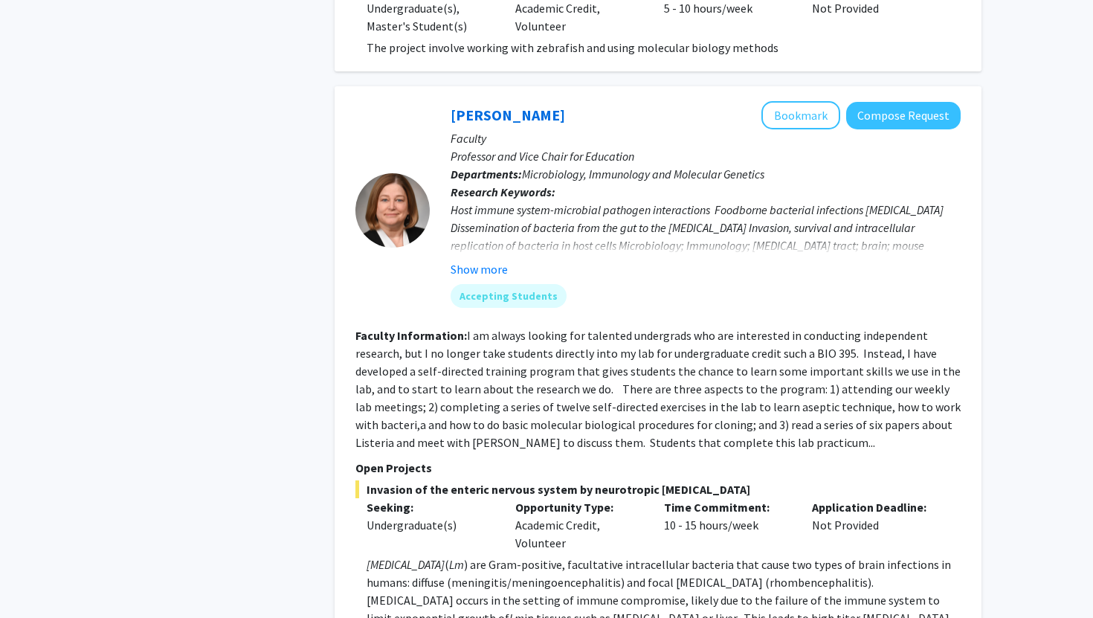
scroll to position [1878, 0]
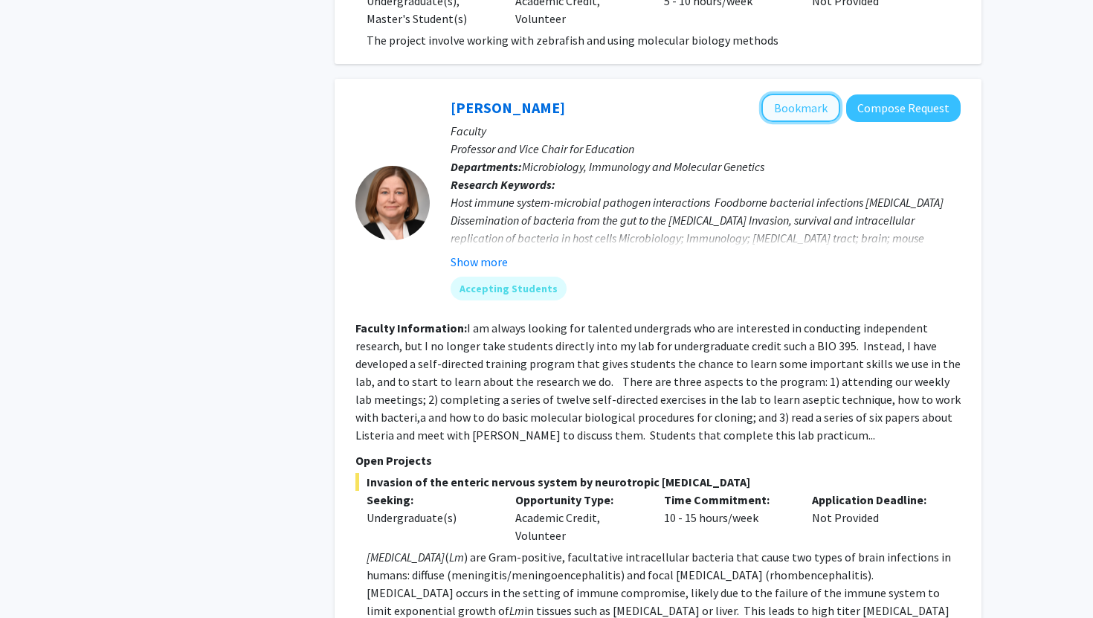
click at [827, 94] on button "Bookmark" at bounding box center [800, 108] width 79 height 28
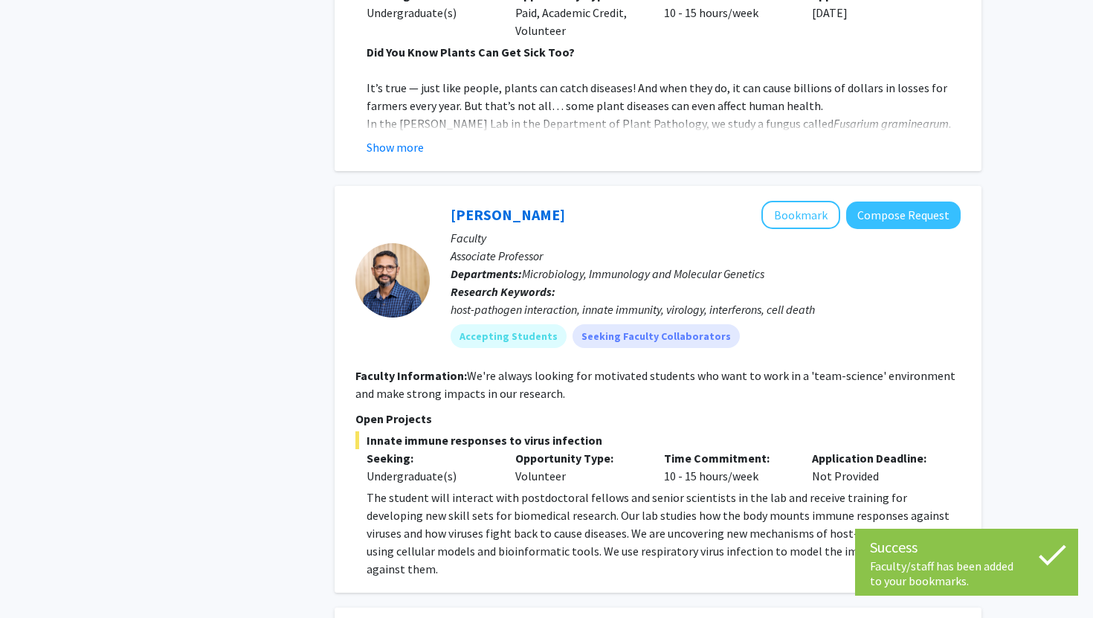
scroll to position [2980, 0]
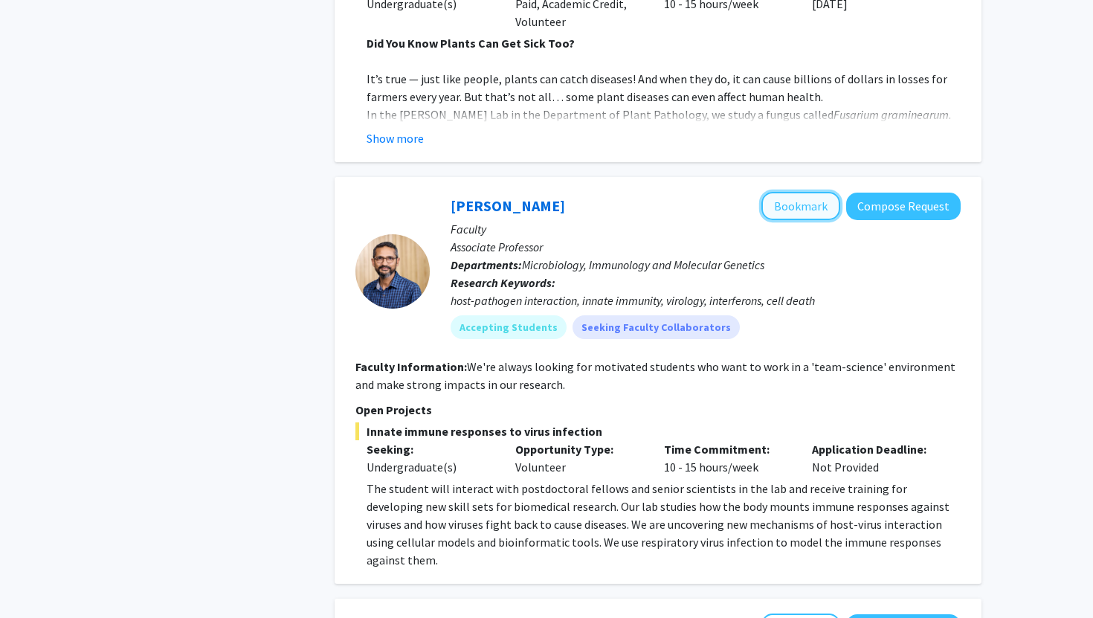
click at [793, 192] on button "Bookmark" at bounding box center [800, 206] width 79 height 28
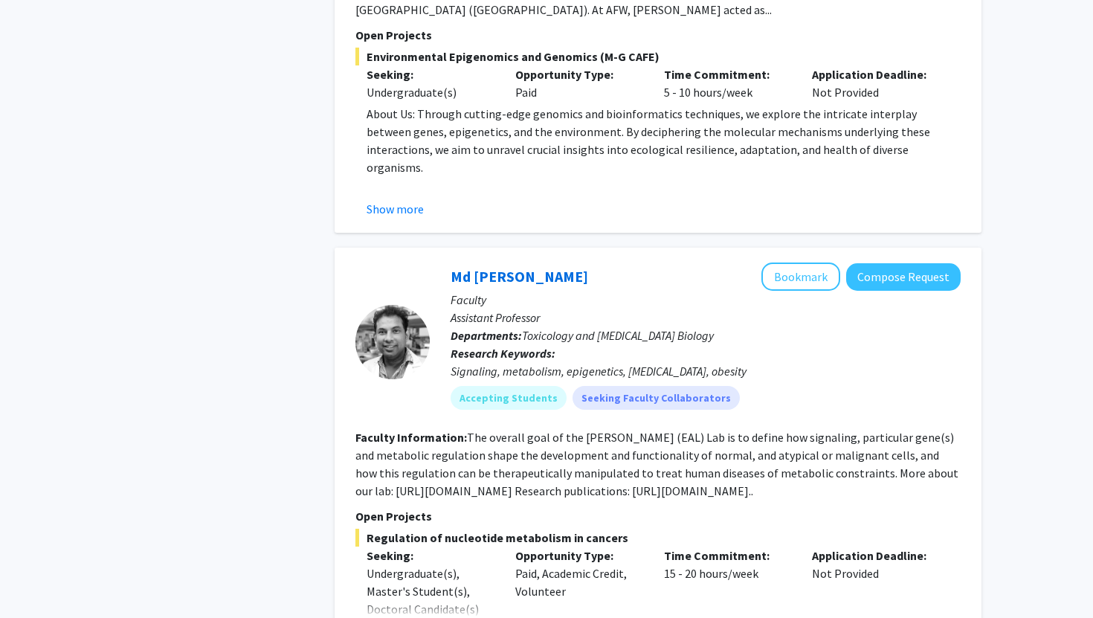
scroll to position [3924, 0]
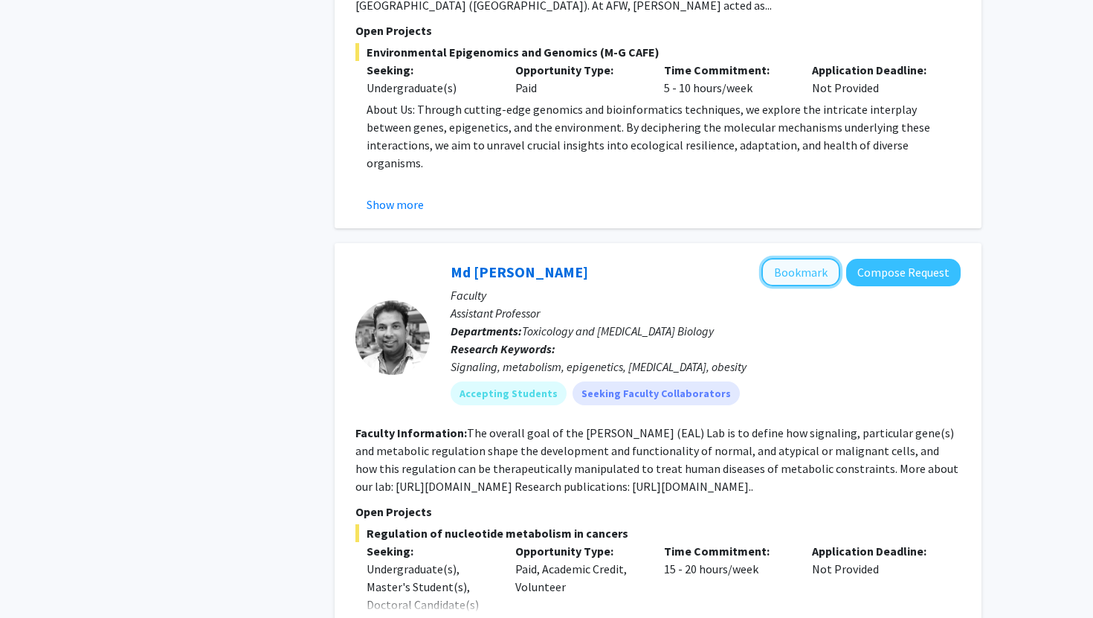
click at [808, 258] on button "Bookmark" at bounding box center [800, 272] width 79 height 28
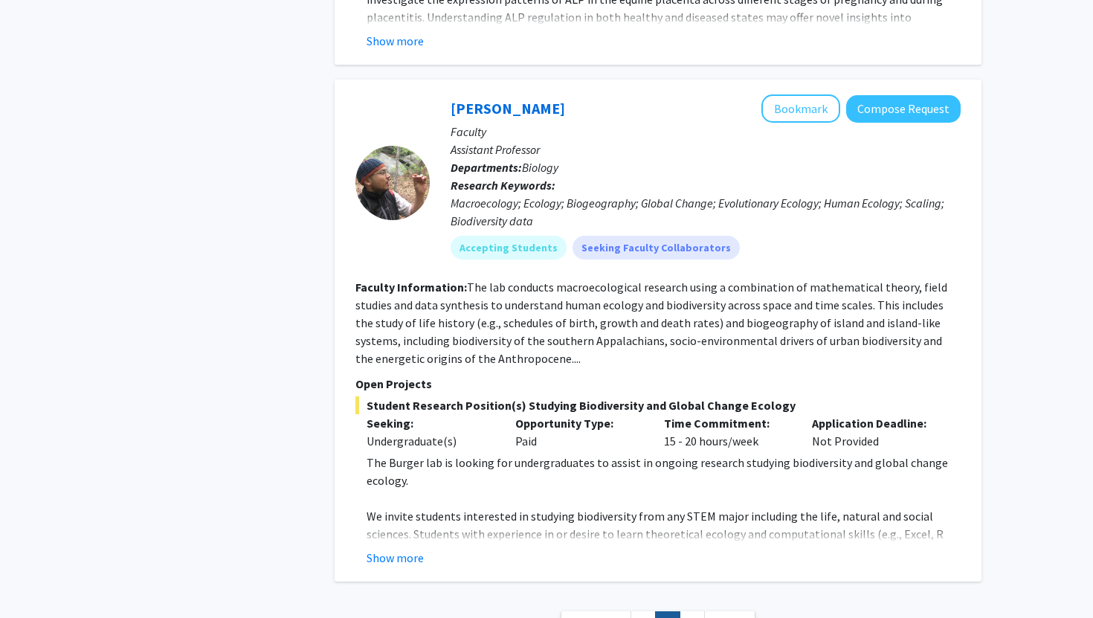
scroll to position [5106, 0]
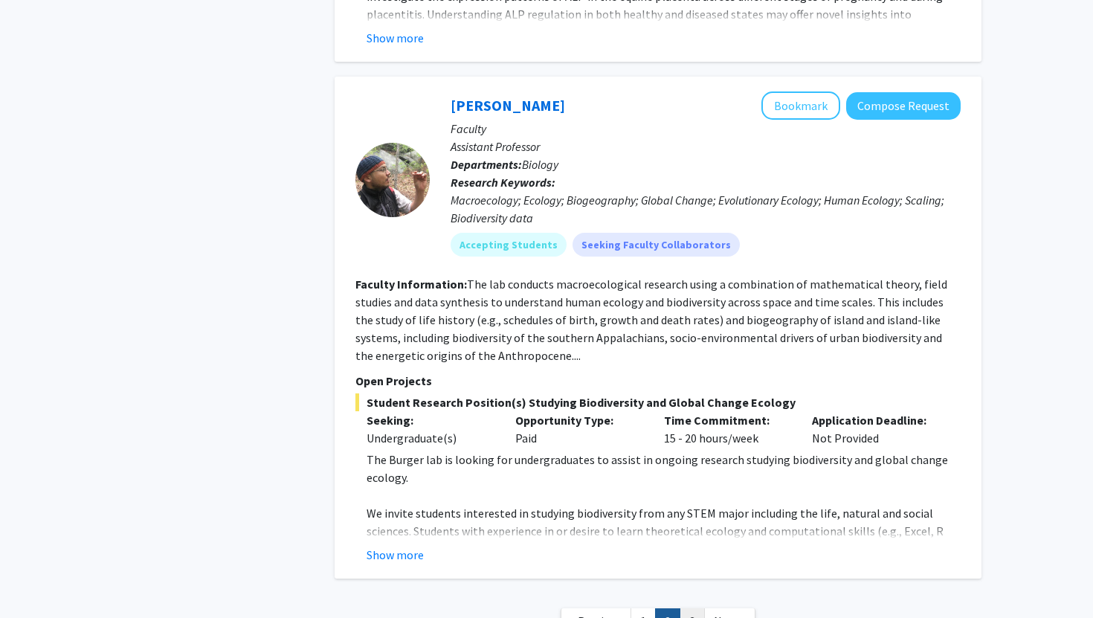
click at [694, 608] on link "3" at bounding box center [692, 621] width 25 height 26
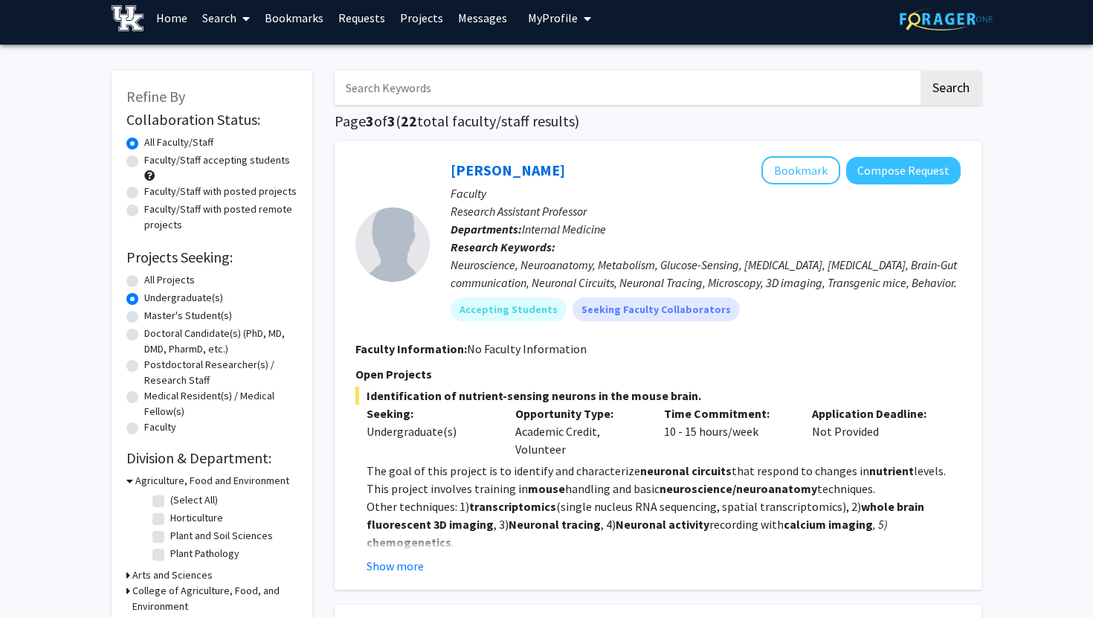
scroll to position [14, 0]
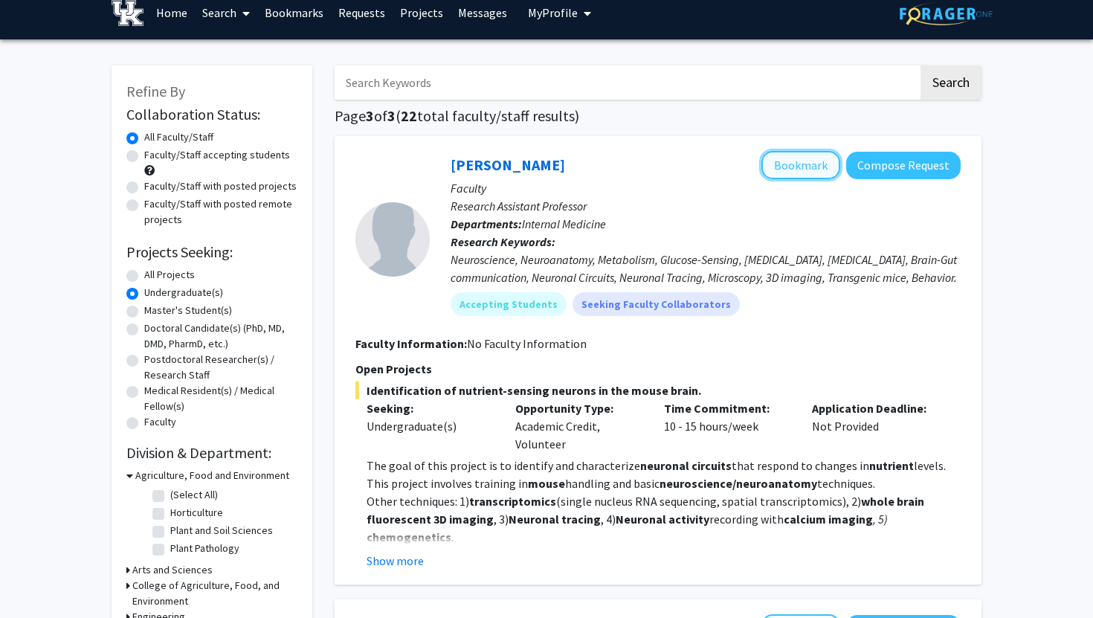
click at [823, 164] on button "Bookmark" at bounding box center [800, 165] width 79 height 28
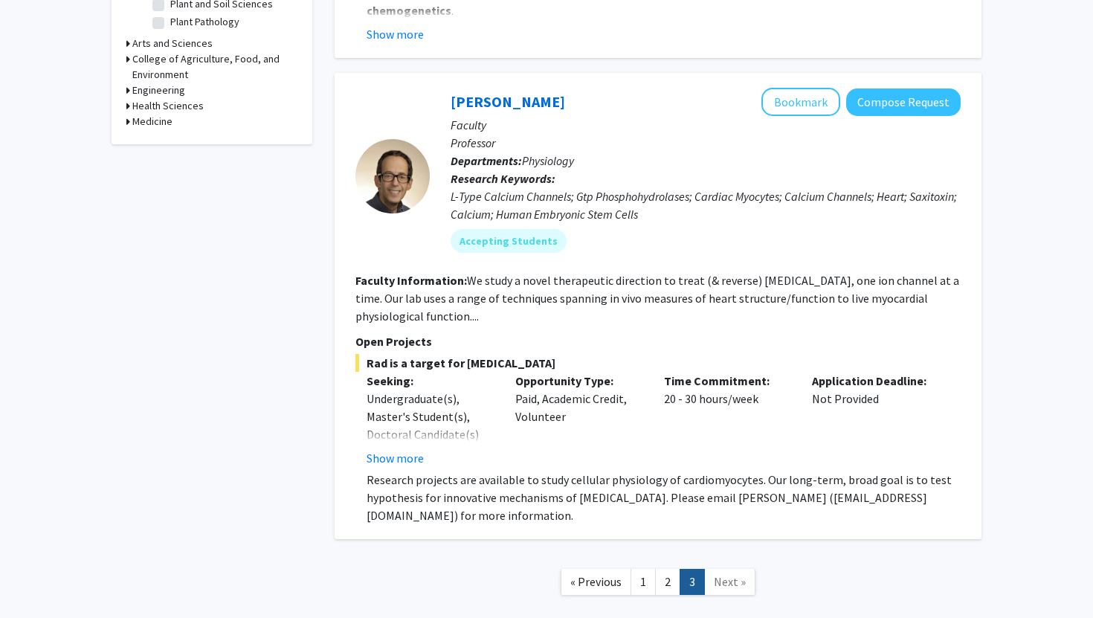
scroll to position [544, 0]
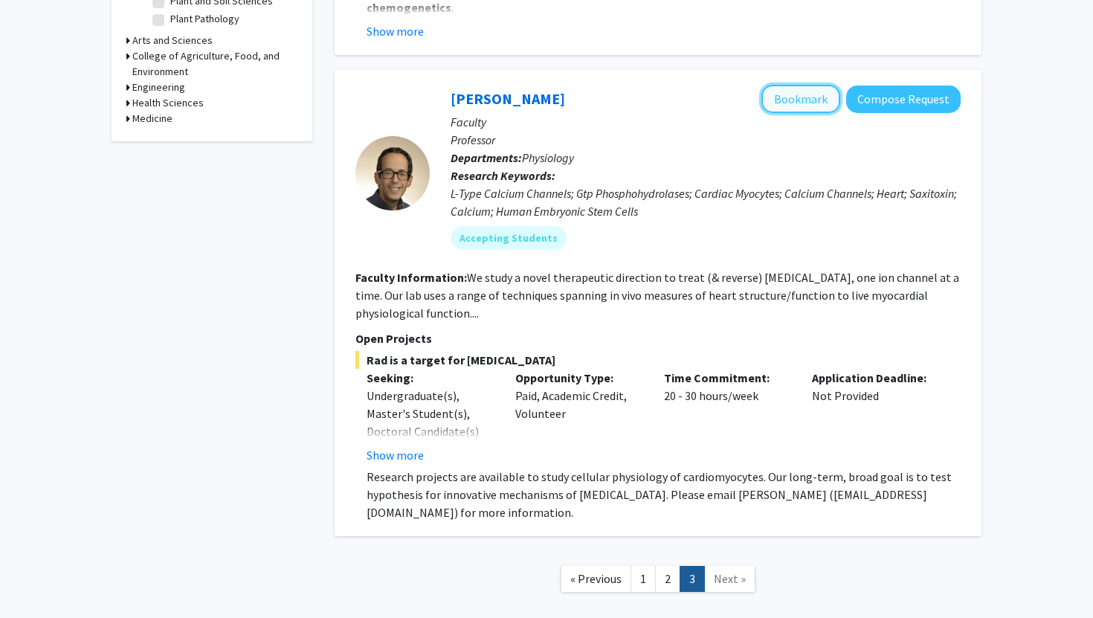
click at [809, 98] on button "Bookmark" at bounding box center [800, 99] width 79 height 28
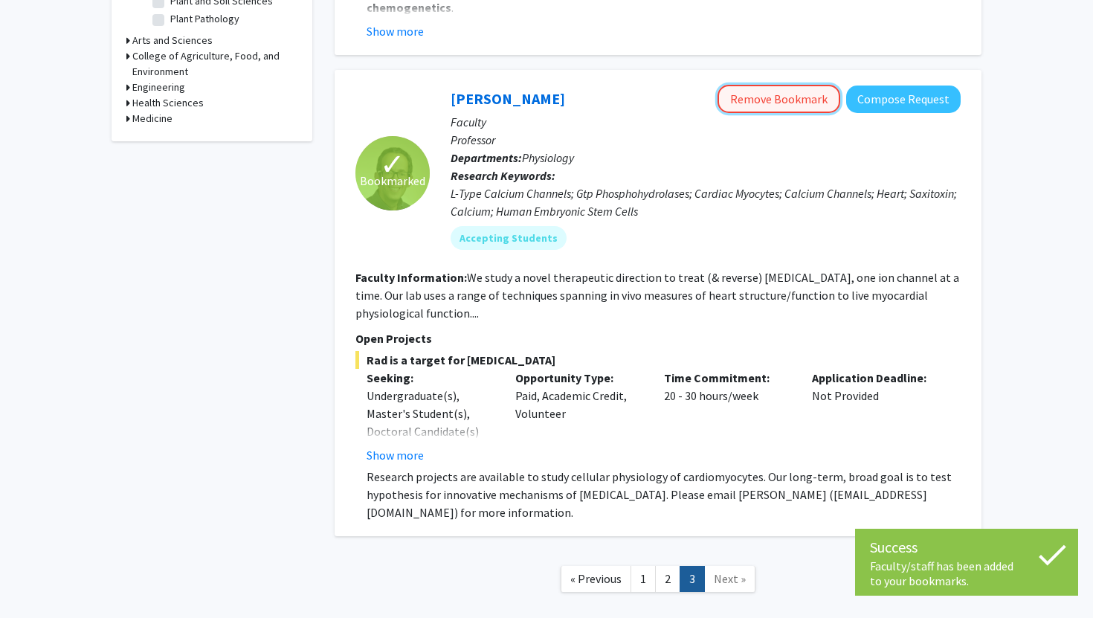
click at [810, 98] on button "Remove Bookmark" at bounding box center [779, 99] width 123 height 28
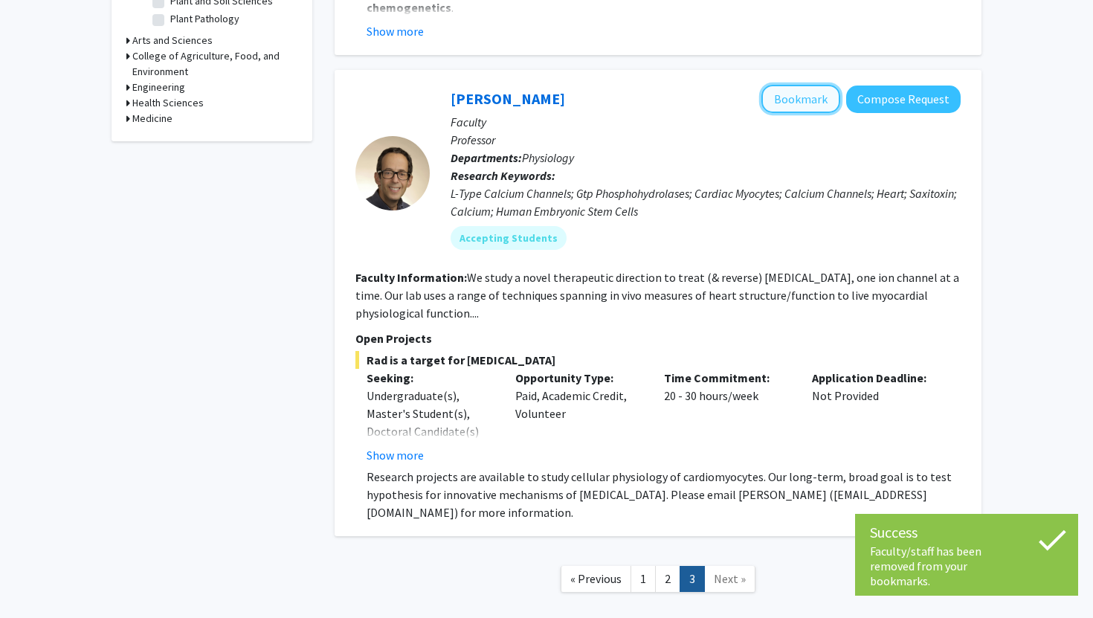
click at [806, 90] on button "Bookmark" at bounding box center [800, 99] width 79 height 28
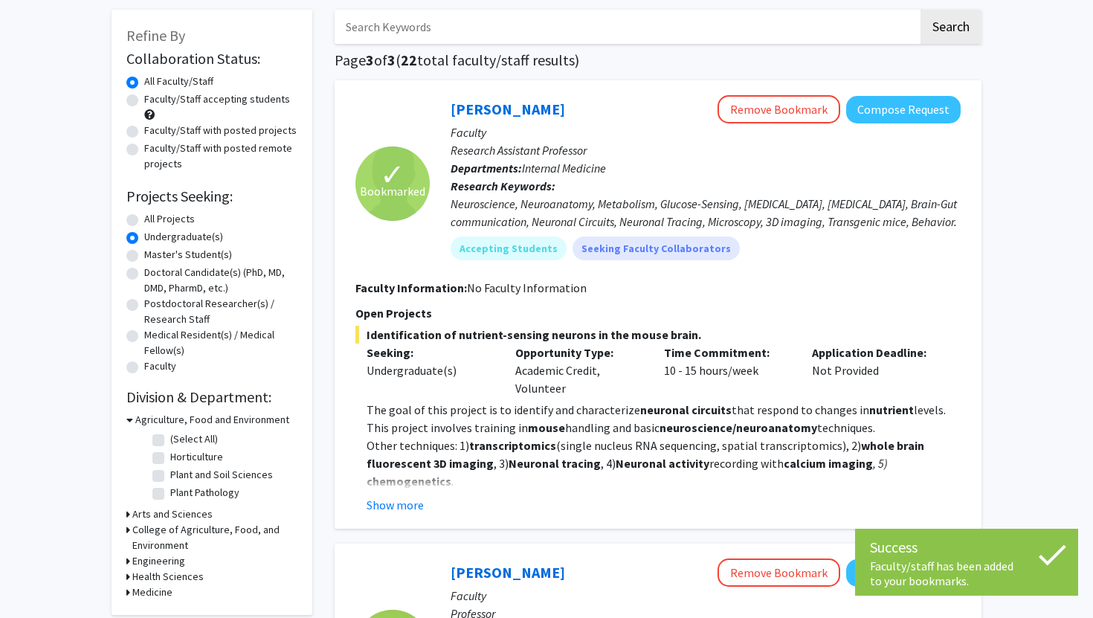
scroll to position [0, 0]
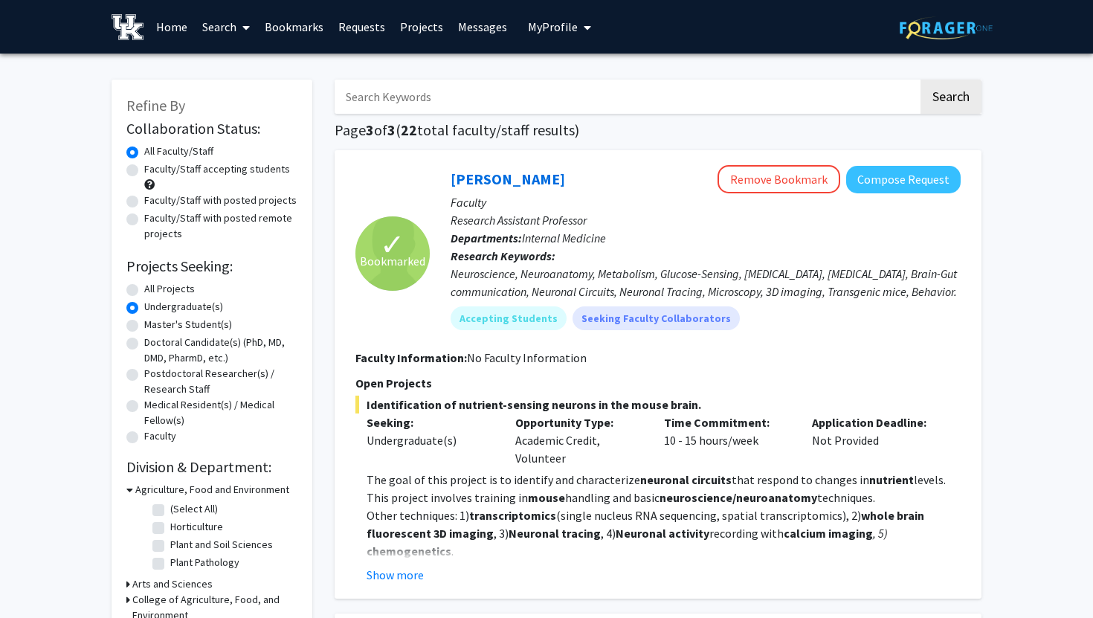
click at [283, 25] on link "Bookmarks" at bounding box center [294, 27] width 74 height 52
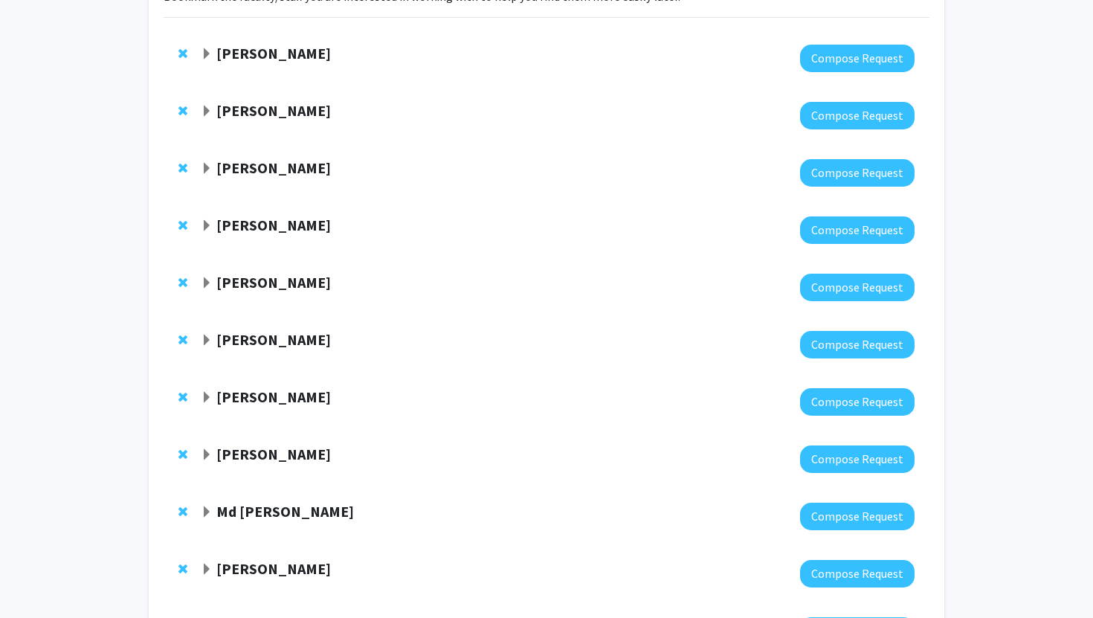
scroll to position [269, 0]
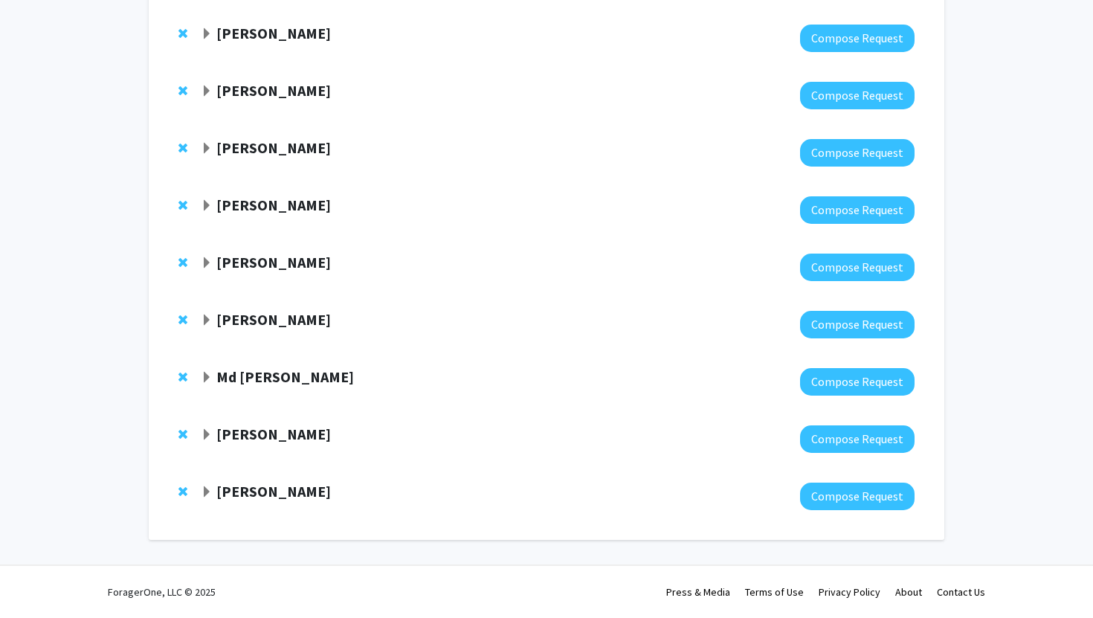
click at [279, 492] on strong "Jonathan Satin" at bounding box center [273, 491] width 115 height 19
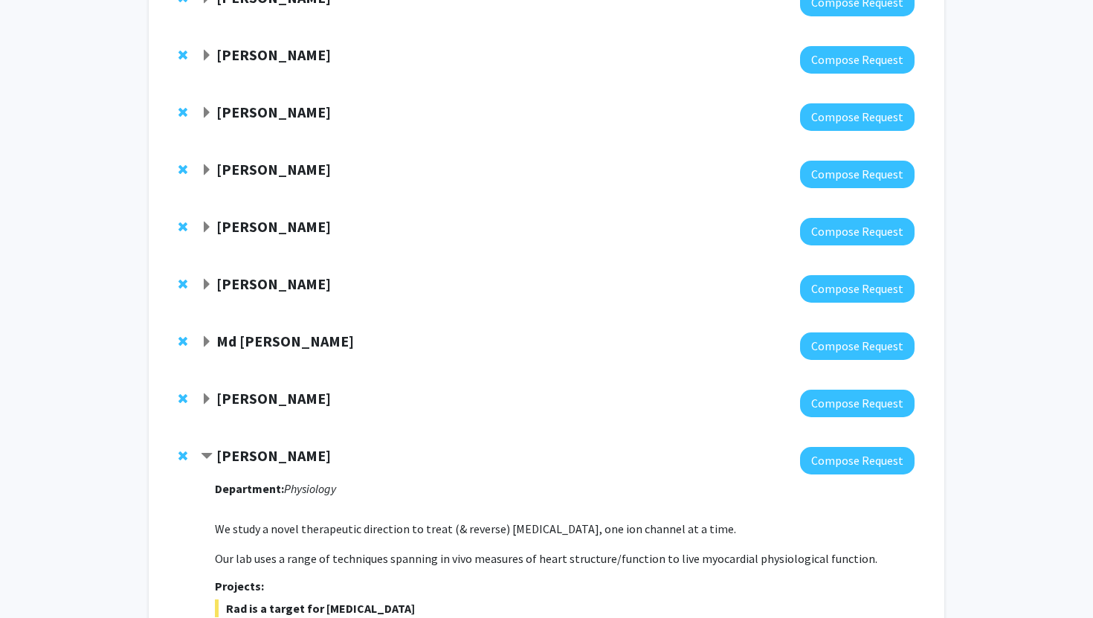
click at [231, 457] on strong "Jonathan Satin" at bounding box center [273, 455] width 115 height 19
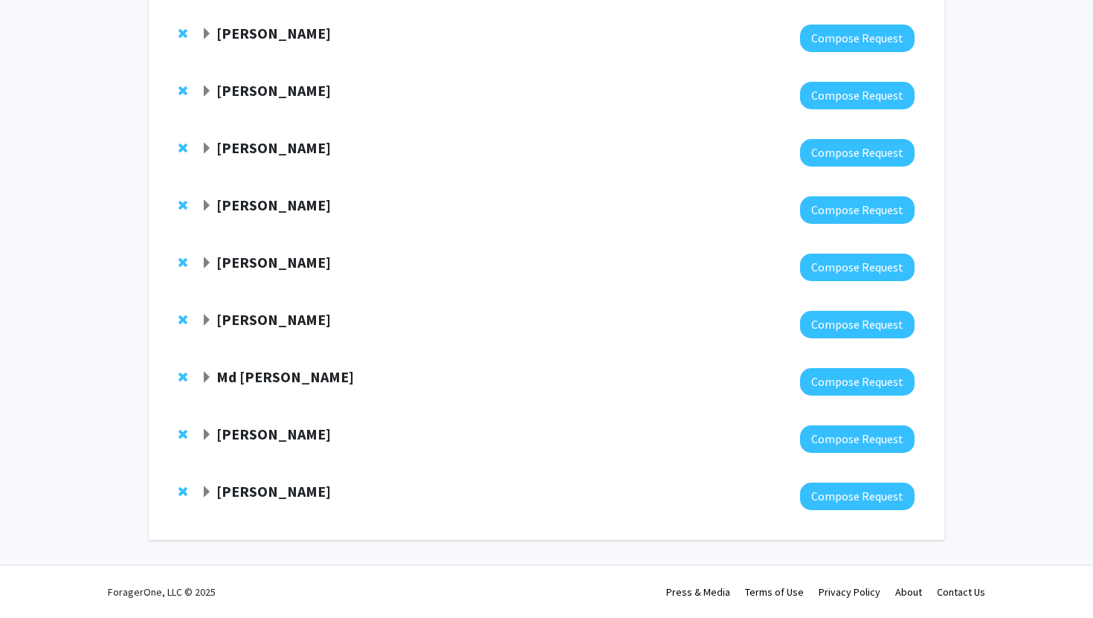
click at [237, 436] on strong "[PERSON_NAME]" at bounding box center [273, 434] width 115 height 19
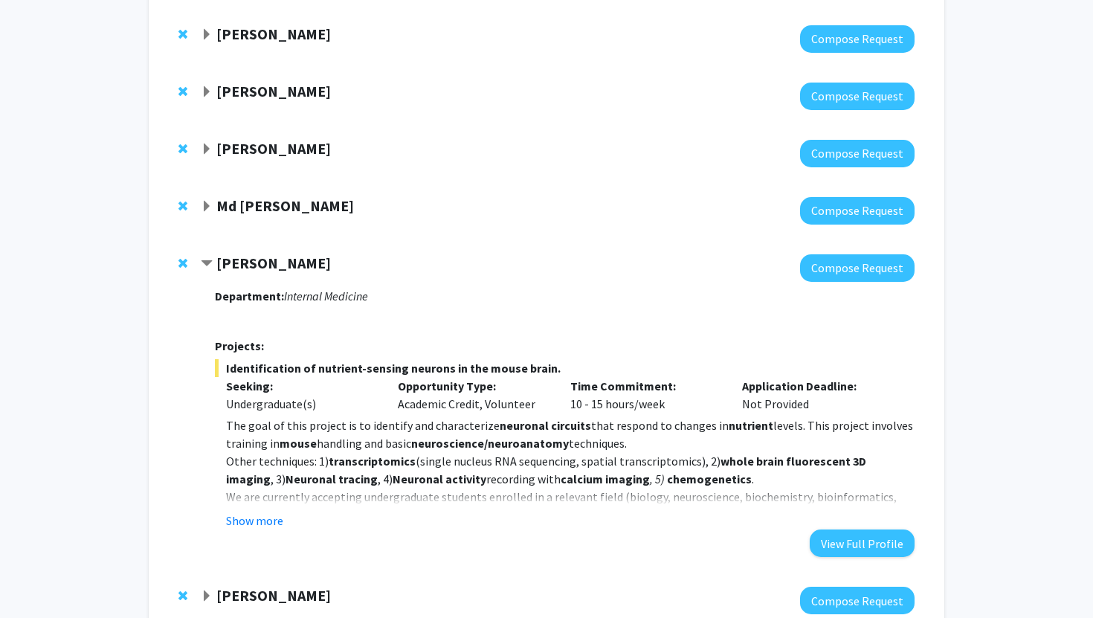
scroll to position [439, 0]
click at [206, 207] on span "Expand Md Eunus Ali Bookmark" at bounding box center [207, 208] width 12 height 12
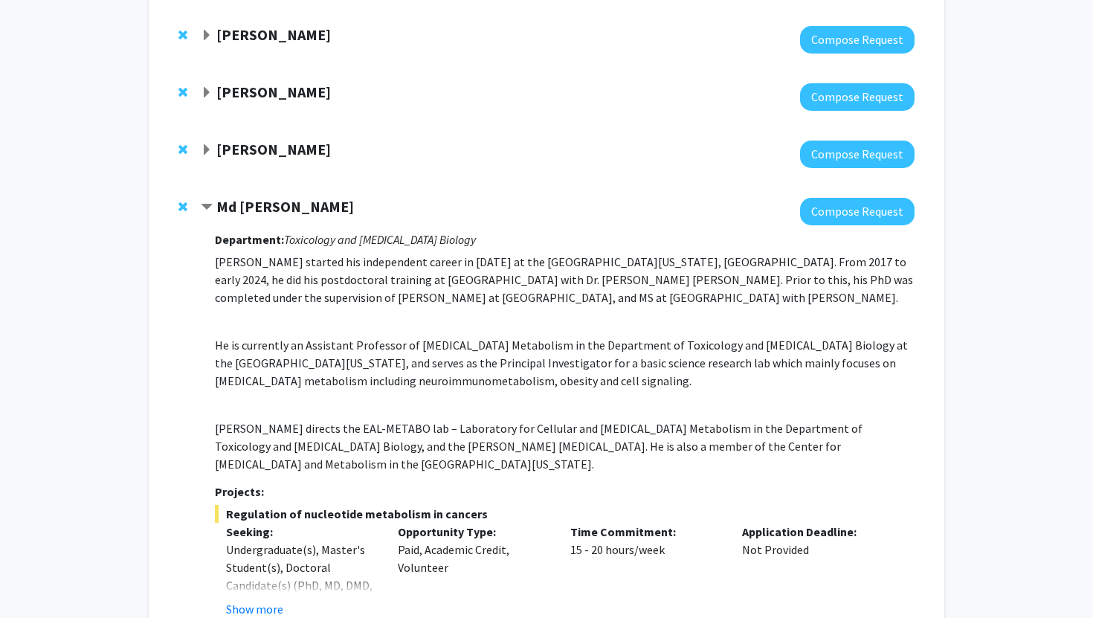
click at [206, 207] on span "Contract Md Eunus Ali Bookmark" at bounding box center [207, 208] width 12 height 12
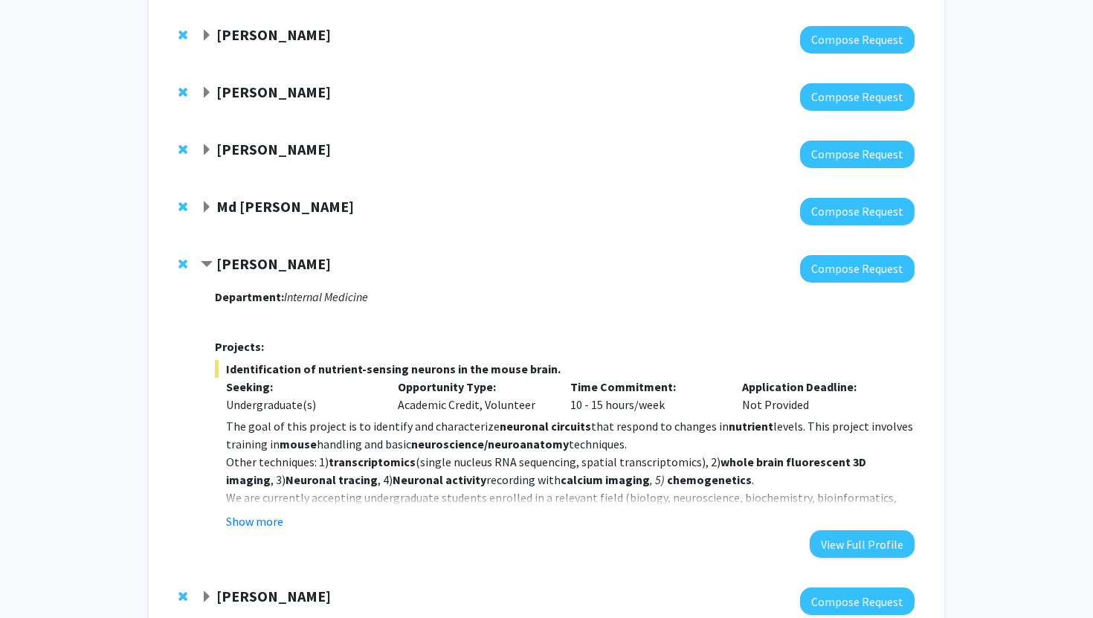
click at [206, 151] on span "Expand Saurabh Chattopadhyay Bookmark" at bounding box center [207, 150] width 12 height 12
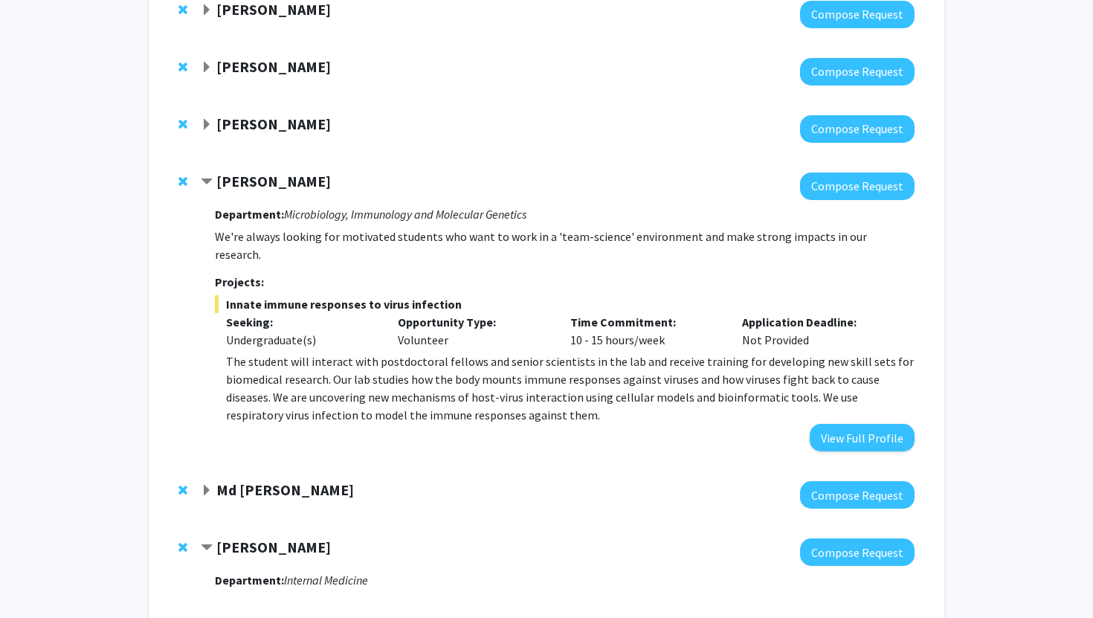
scroll to position [405, 0]
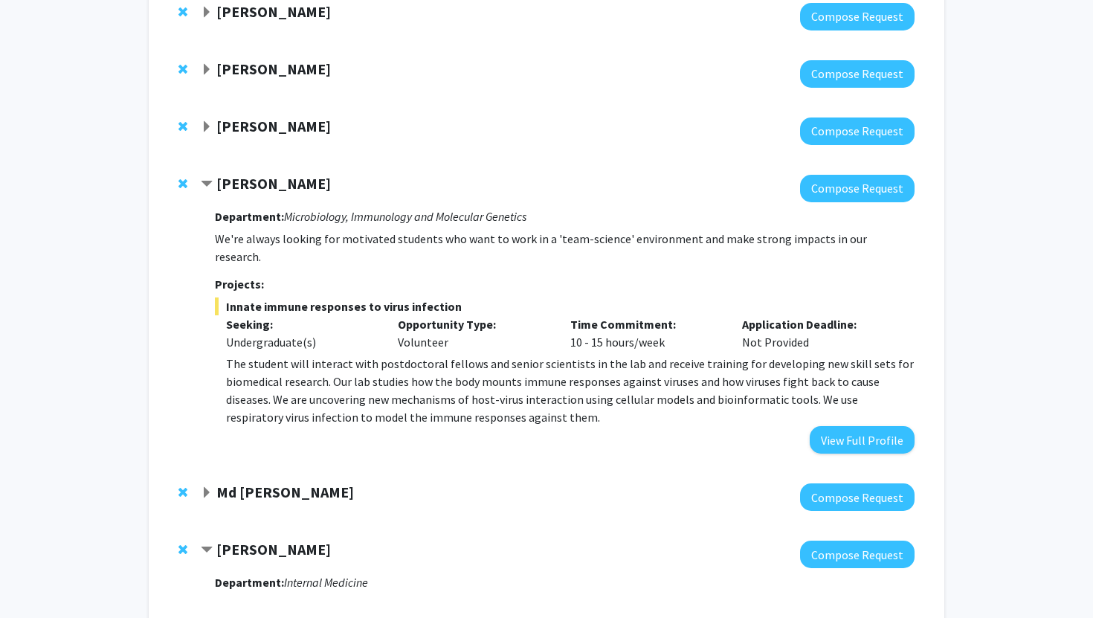
click at [207, 124] on span "Expand Sarah D'Orazio Bookmark" at bounding box center [207, 127] width 12 height 12
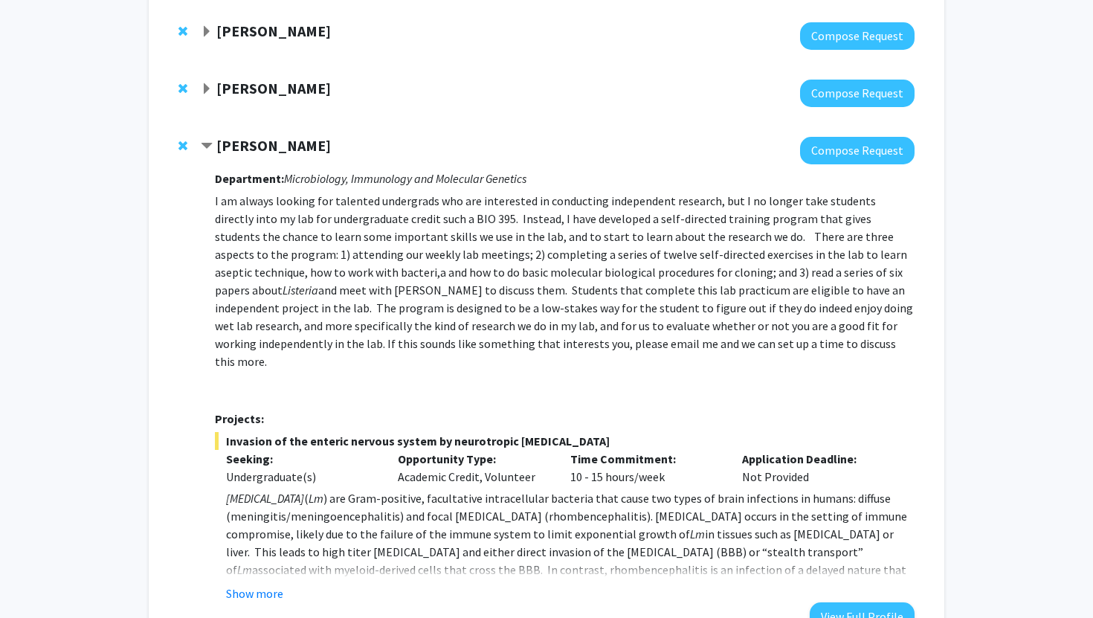
scroll to position [384, 0]
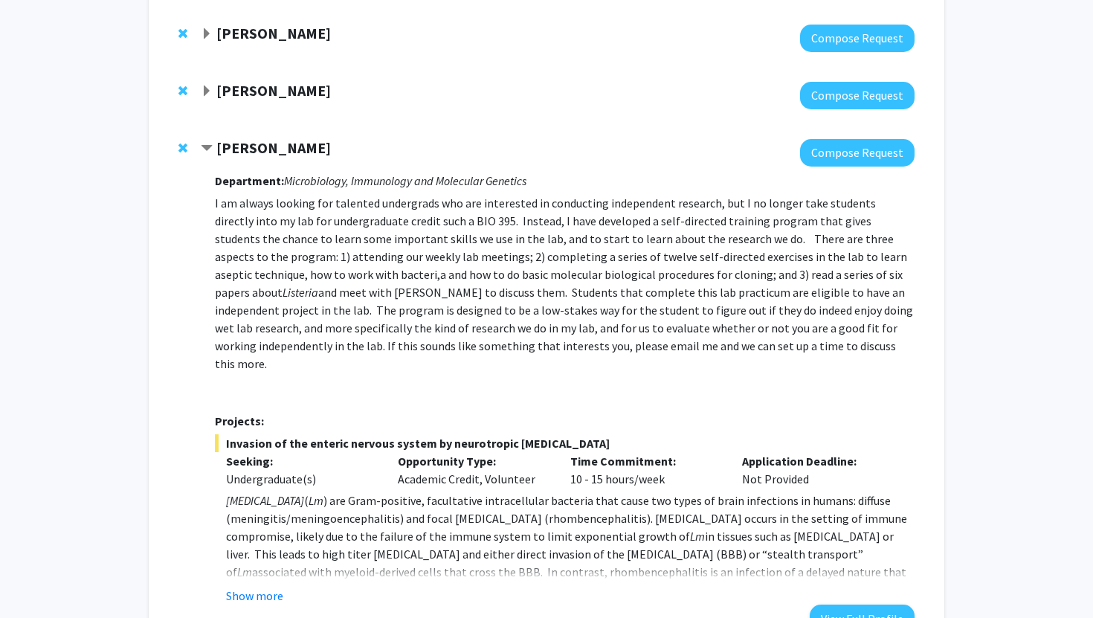
click at [201, 91] on span "Expand Emilia Galperin Bookmark" at bounding box center [207, 92] width 12 height 12
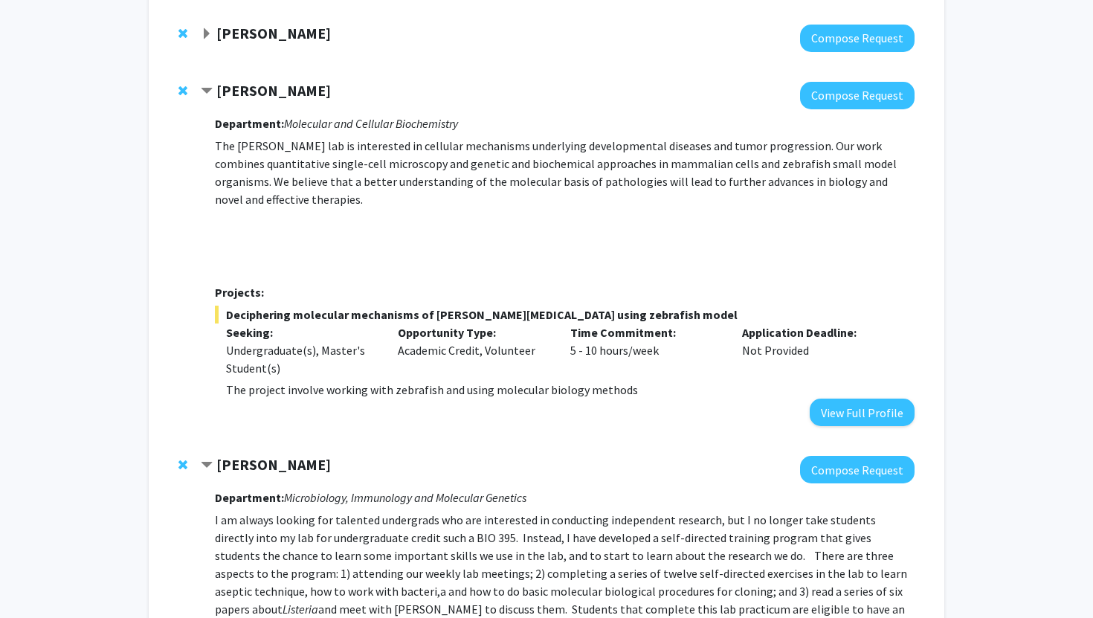
click at [203, 33] on span "Expand Michael Tackenberg Bookmark" at bounding box center [207, 34] width 12 height 12
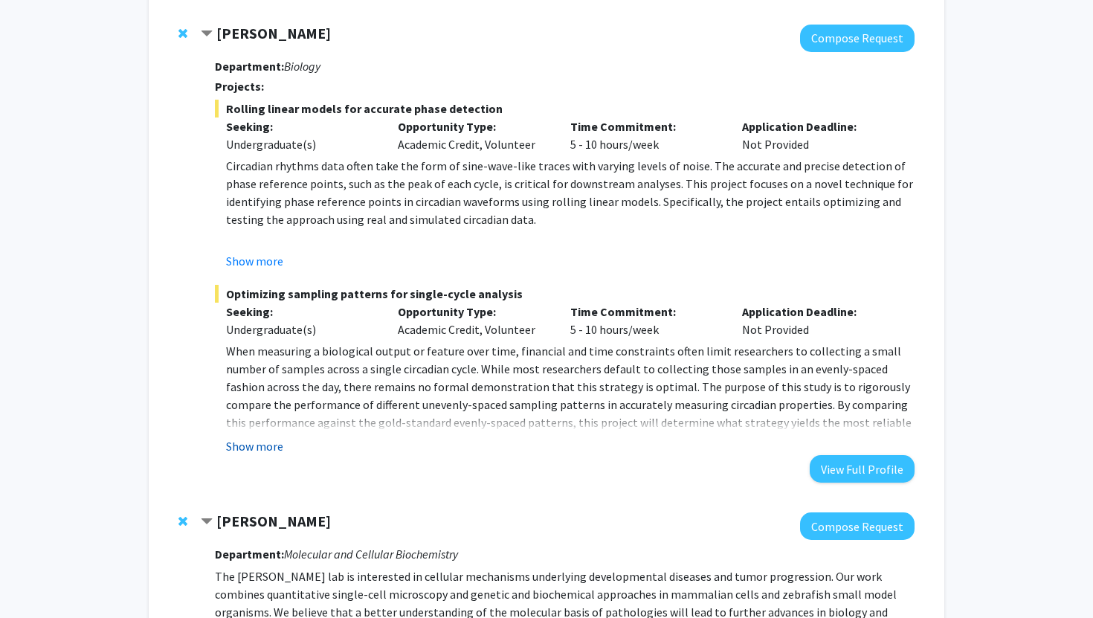
click at [260, 447] on button "Show more" at bounding box center [254, 446] width 57 height 18
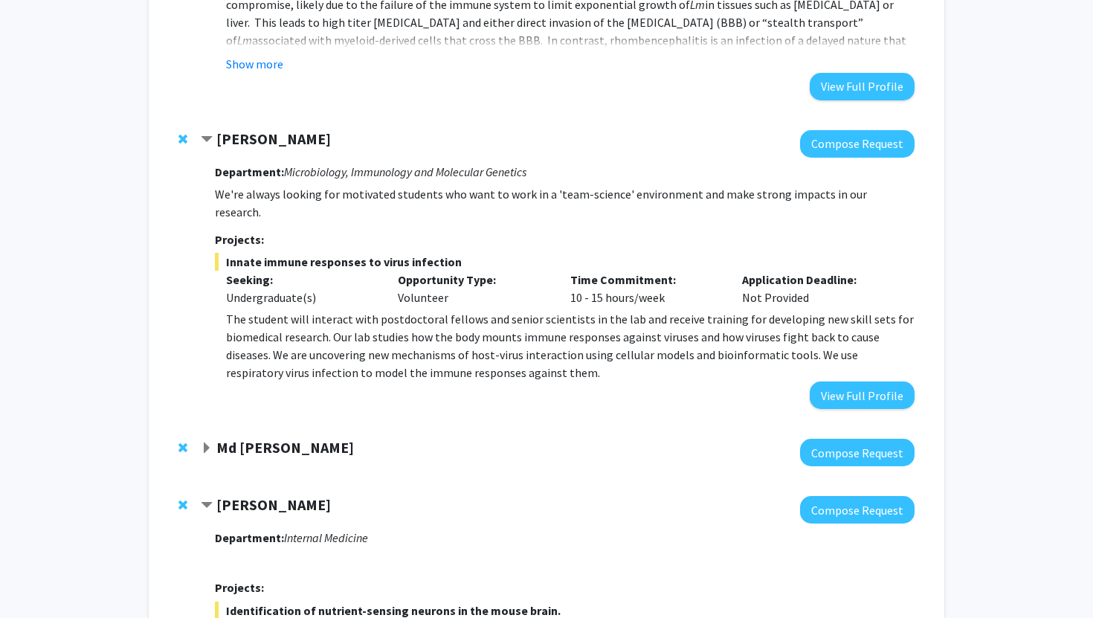
scroll to position [1721, 0]
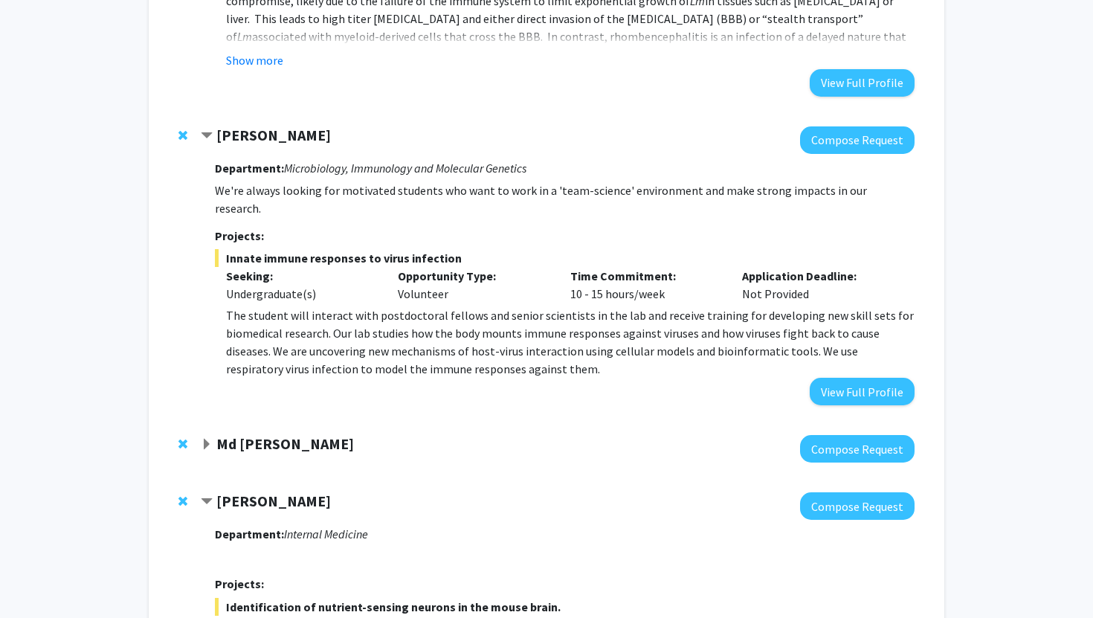
click at [203, 439] on span "Expand Md Eunus Ali Bookmark" at bounding box center [207, 445] width 12 height 12
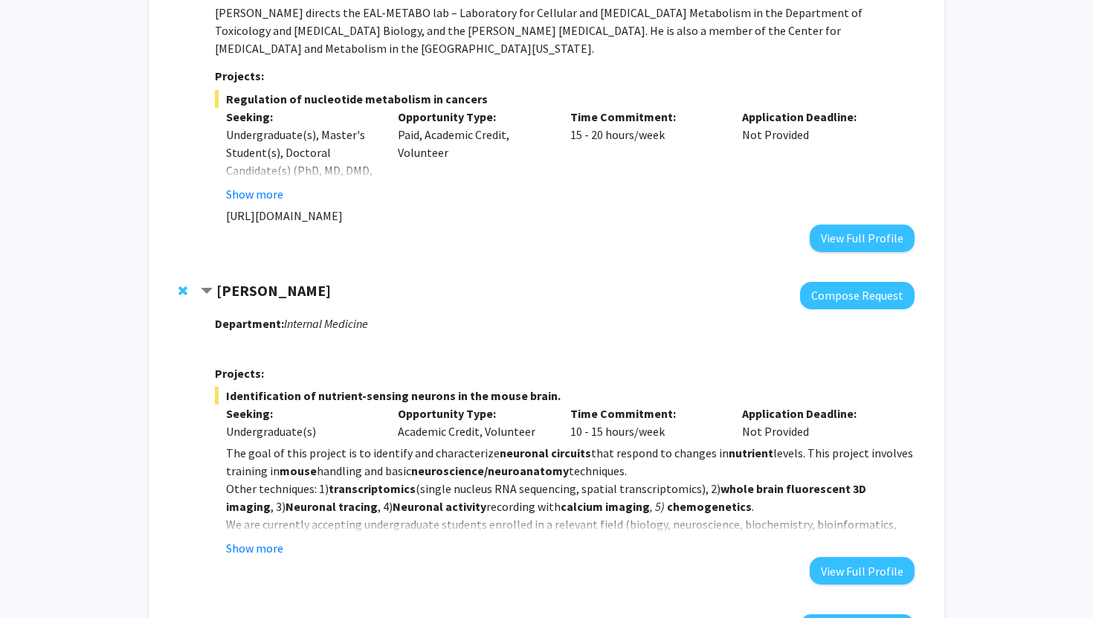
scroll to position [2378, 0]
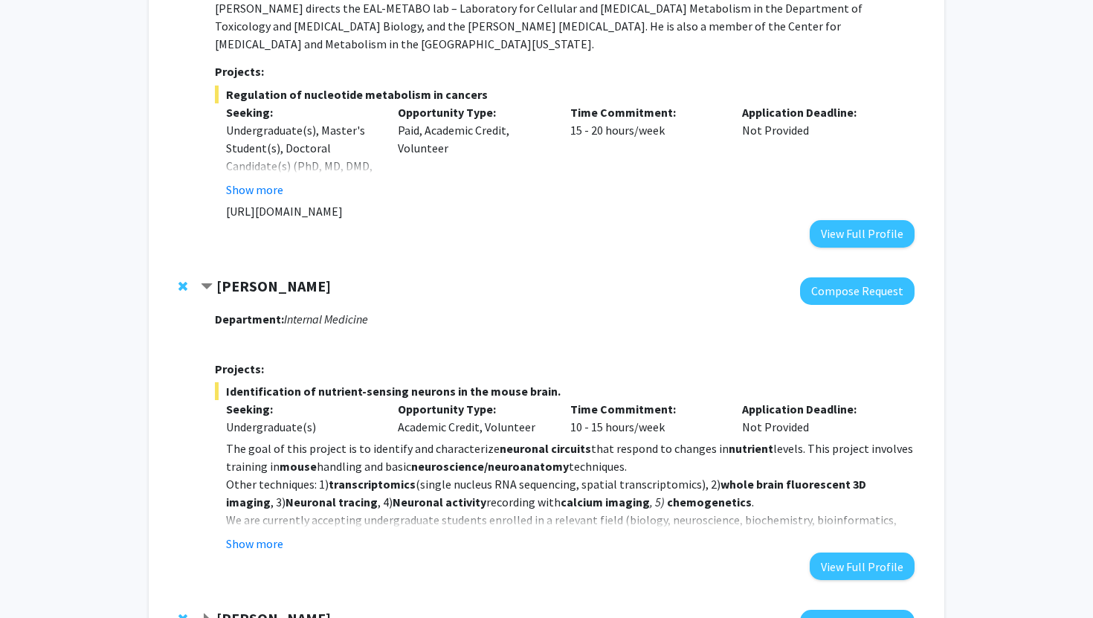
click at [205, 613] on span "Expand Jonathan Satin Bookmark" at bounding box center [207, 619] width 12 height 12
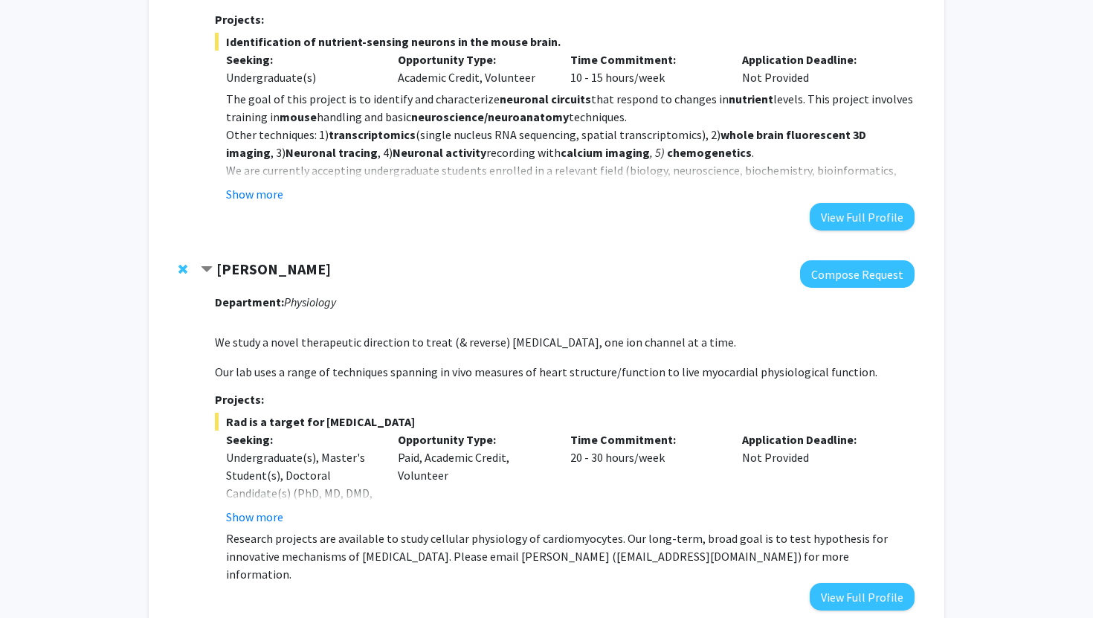
scroll to position [2732, 0]
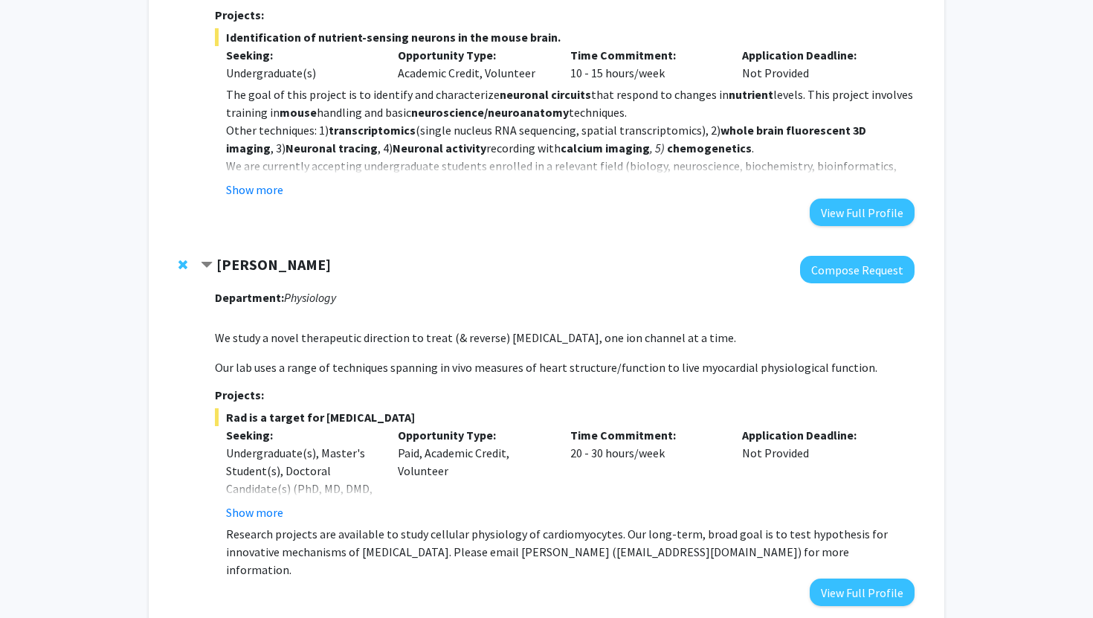
click at [210, 260] on span "Contract Jonathan Satin Bookmark" at bounding box center [207, 266] width 12 height 12
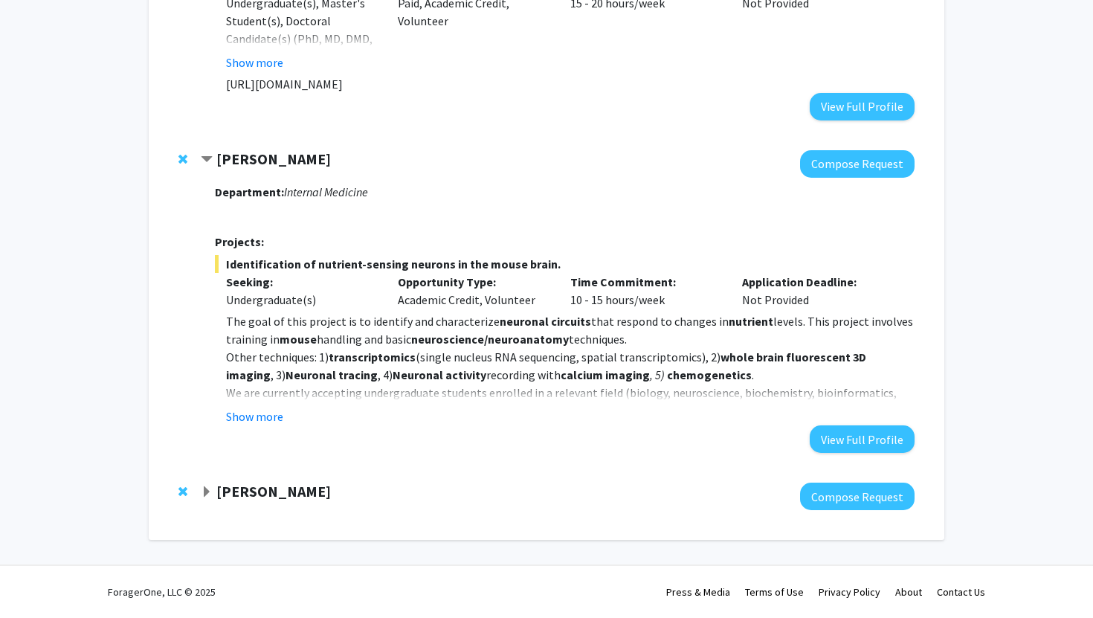
scroll to position [2434, 0]
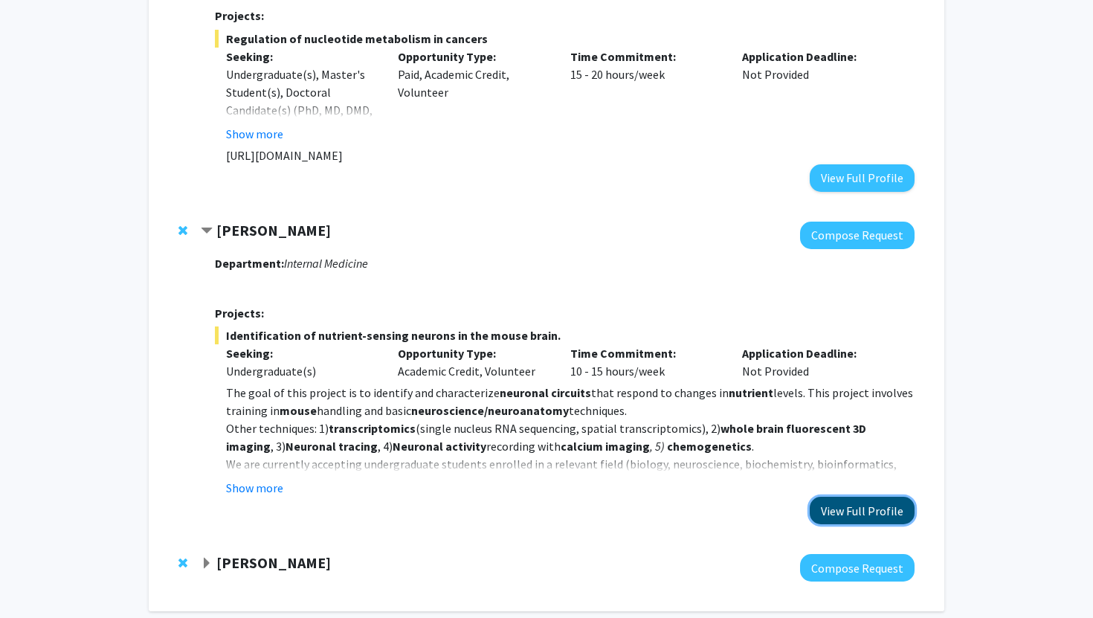
click at [866, 497] on button "View Full Profile" at bounding box center [862, 511] width 105 height 28
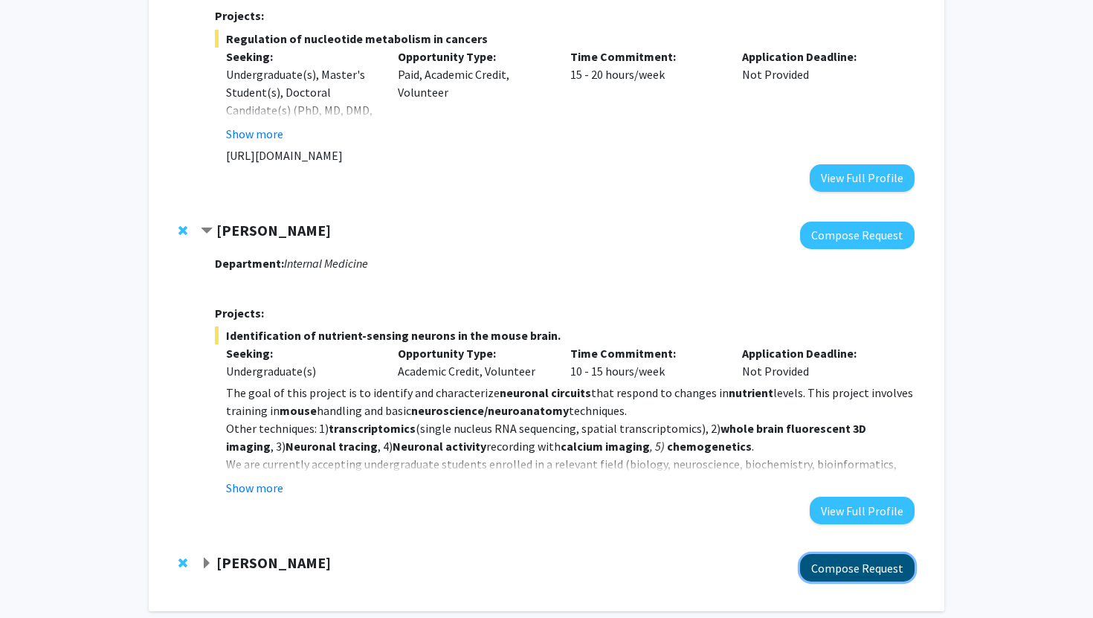
click at [842, 554] on button "Compose Request" at bounding box center [857, 568] width 115 height 28
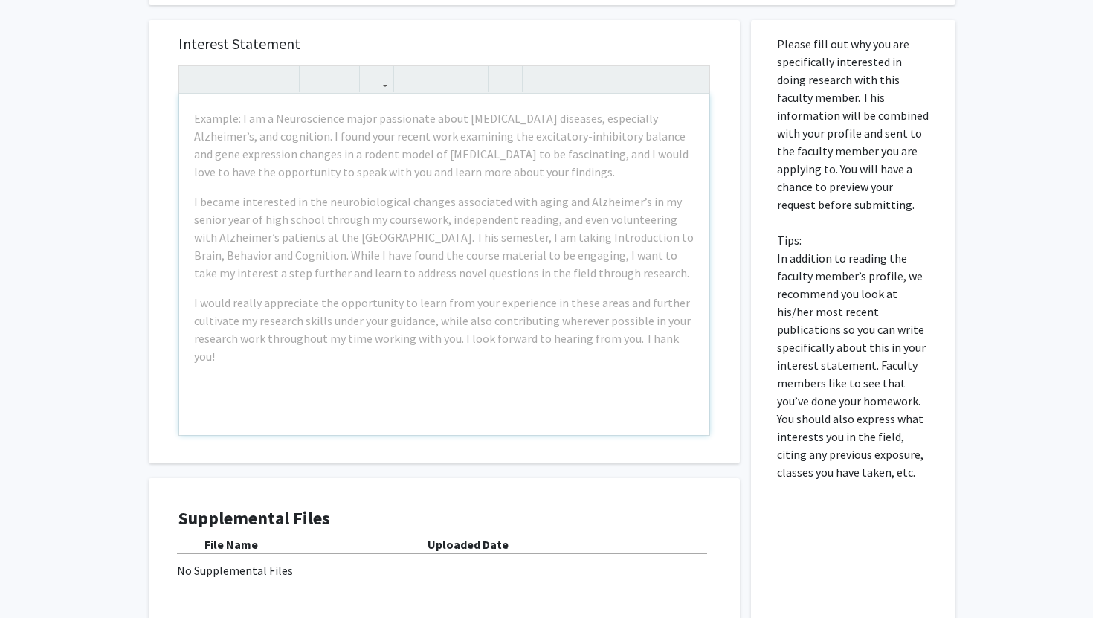
scroll to position [433, 0]
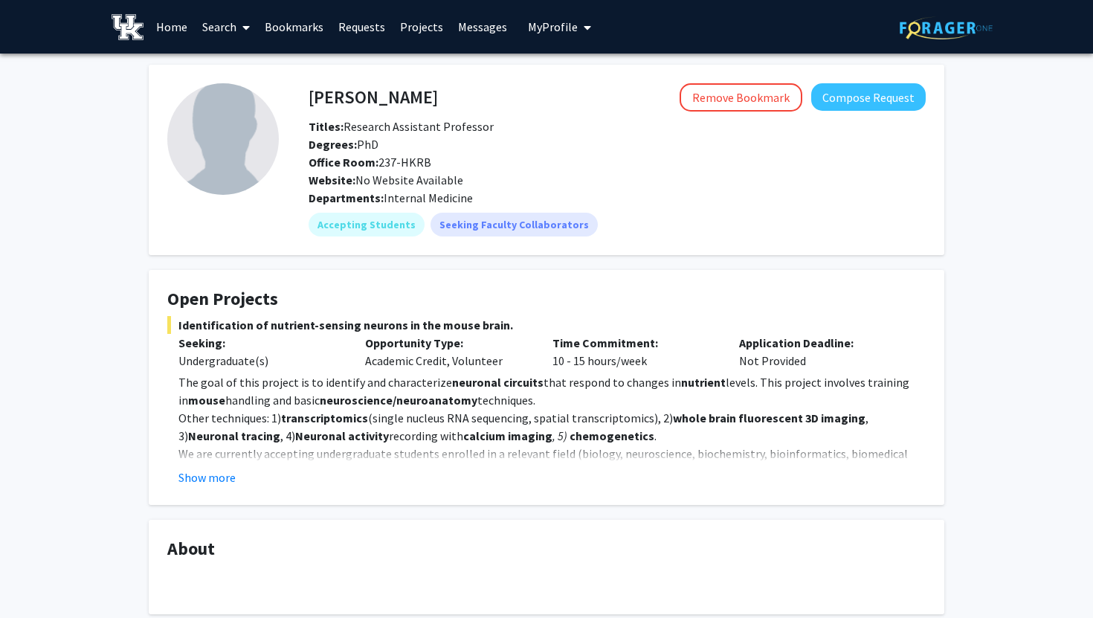
drag, startPoint x: 311, startPoint y: 95, endPoint x: 454, endPoint y: 102, distance: 143.7
click at [438, 102] on h4 "[PERSON_NAME]" at bounding box center [373, 97] width 129 height 28
copy h4 "oannis [PERSON_NAME]"
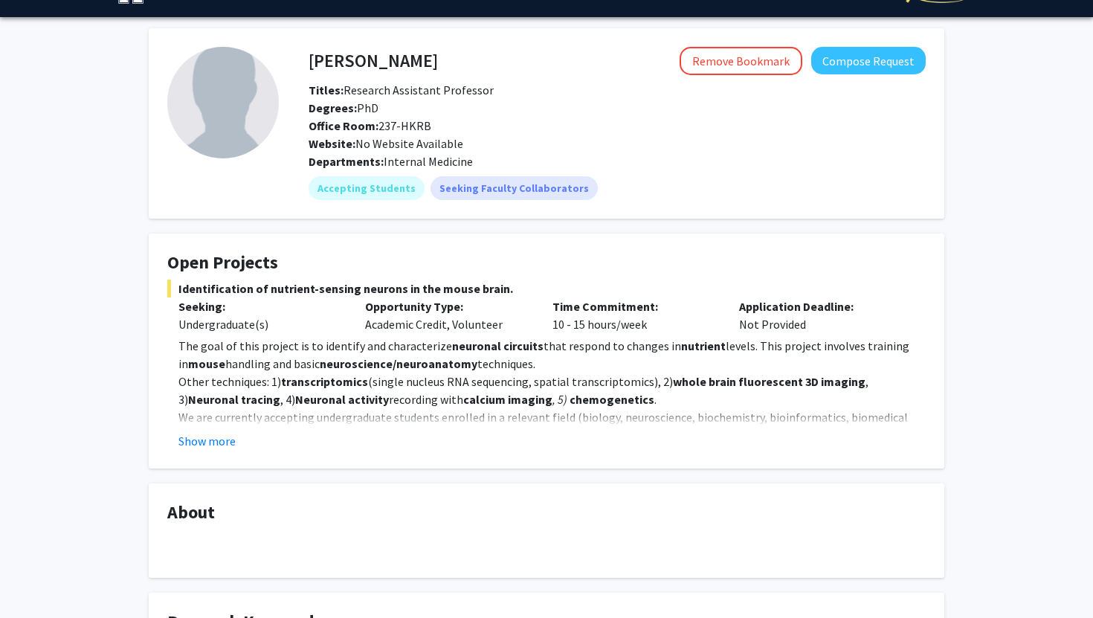
scroll to position [39, 0]
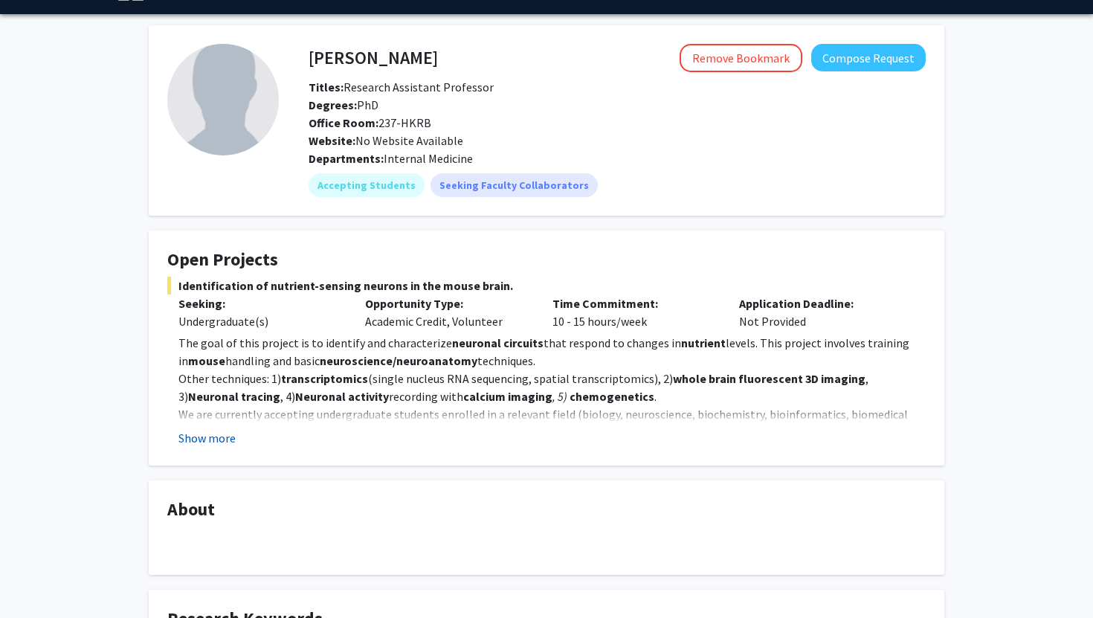
click at [206, 440] on button "Show more" at bounding box center [206, 438] width 57 height 18
